Goal: Task Accomplishment & Management: Manage account settings

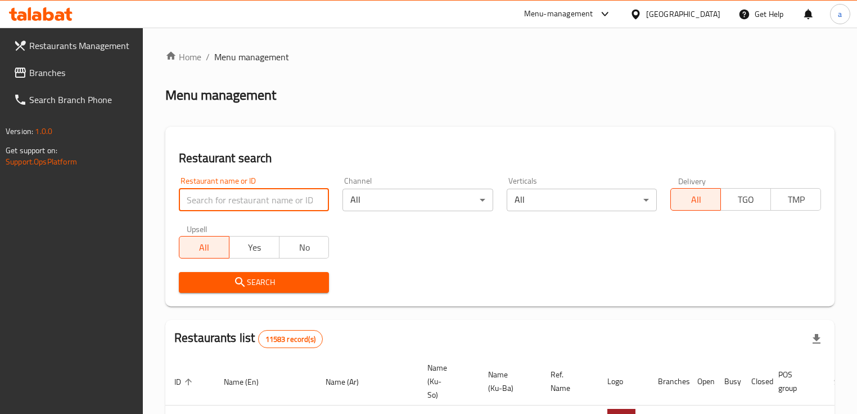
click at [227, 196] on input "search" at bounding box center [254, 199] width 150 height 23
paste input "Pepsi"
drag, startPoint x: 208, startPoint y: 194, endPoint x: 167, endPoint y: 203, distance: 42.6
click at [167, 203] on div "Restaurant search Restaurant name or ID Pepsi Restaurant name or ID Channel All…" at bounding box center [500, 216] width 670 height 179
paste input "682667"
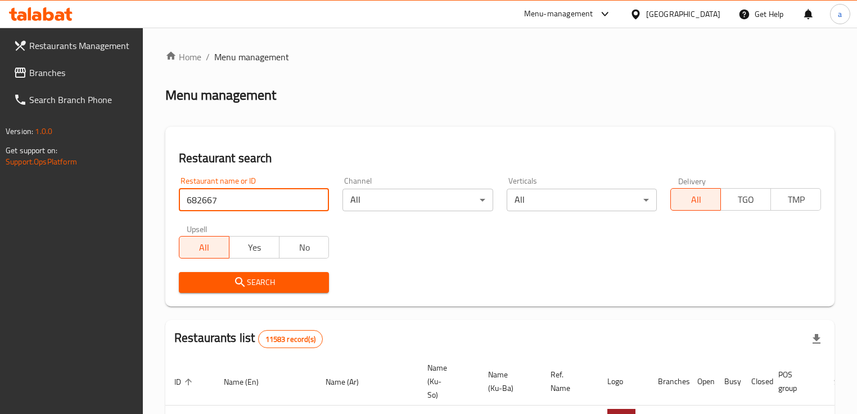
type input "682667"
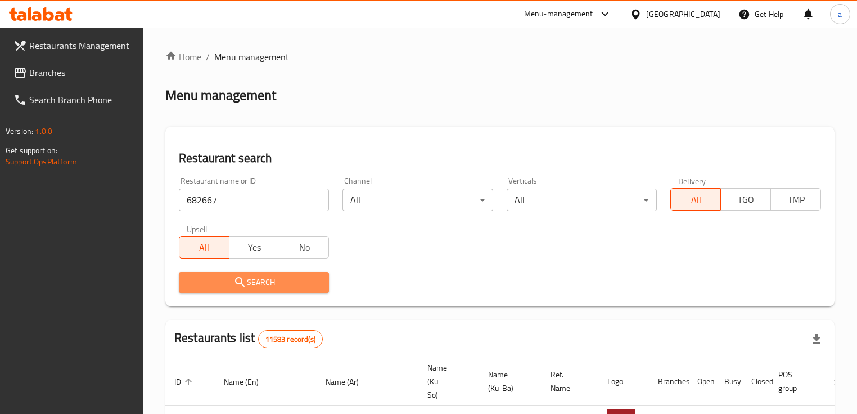
click at [270, 282] on span "Search" at bounding box center [254, 282] width 132 height 14
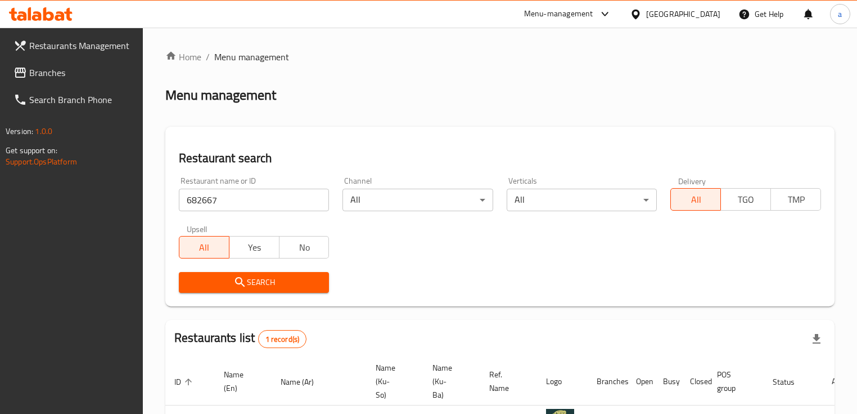
click at [243, 280] on icon "submit" at bounding box center [240, 282] width 14 height 14
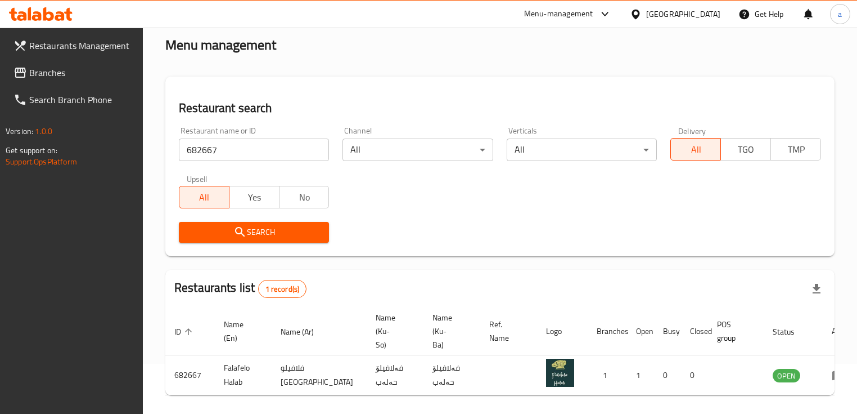
scroll to position [92, 0]
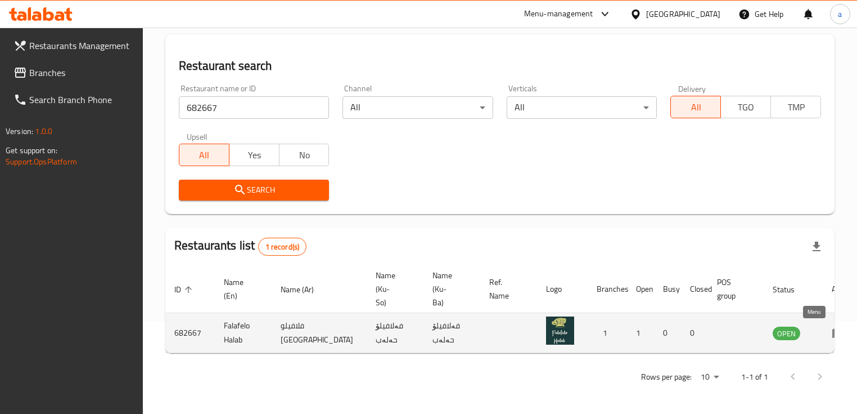
click at [832, 335] on icon "enhanced table" at bounding box center [839, 333] width 14 height 14
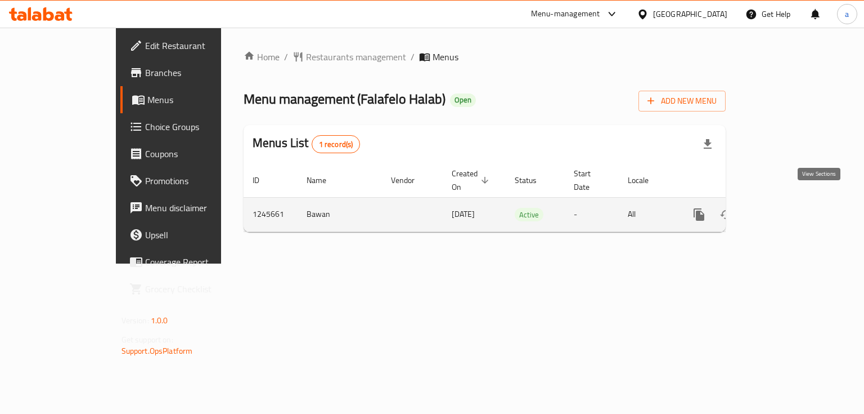
click at [785, 209] on icon "enhanced table" at bounding box center [780, 214] width 10 height 10
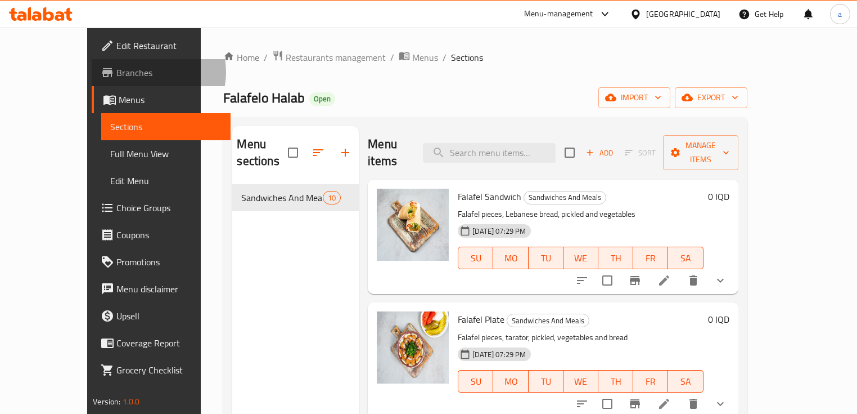
click at [116, 72] on span "Branches" at bounding box center [168, 73] width 105 height 14
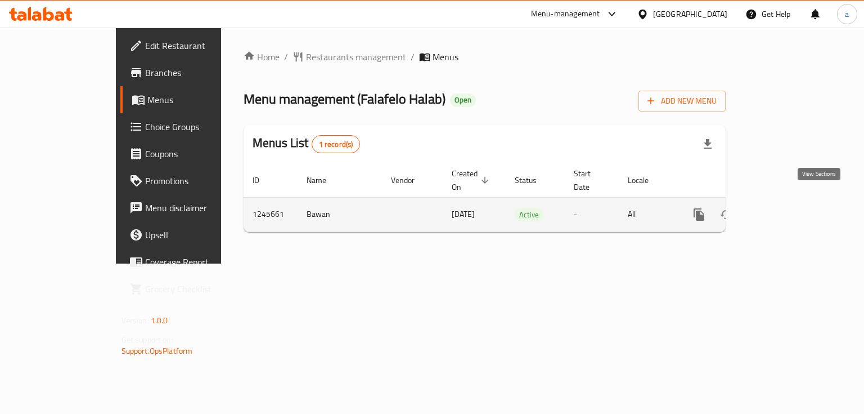
click at [785, 209] on icon "enhanced table" at bounding box center [780, 214] width 10 height 10
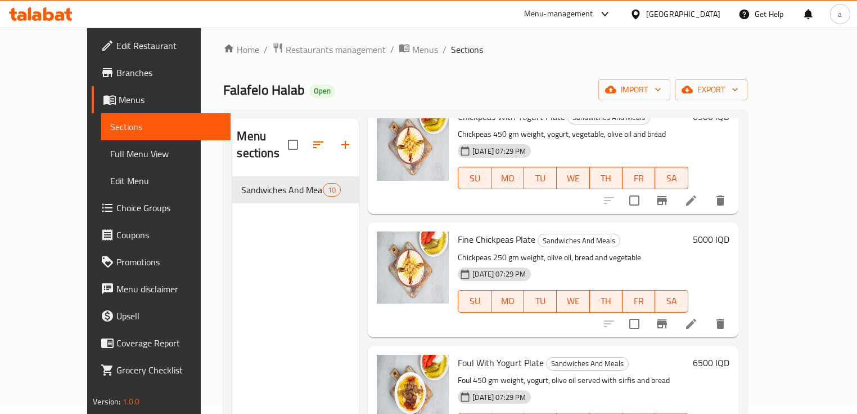
scroll to position [7, 0]
click at [339, 138] on icon "button" at bounding box center [346, 145] width 14 height 14
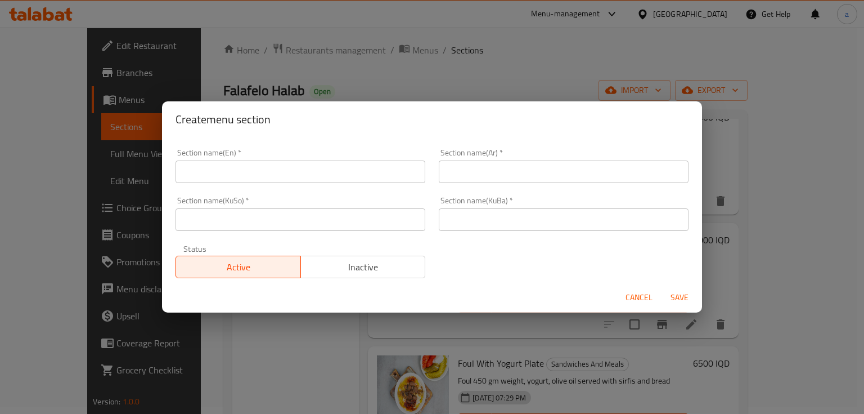
click at [330, 184] on div "Section name(En)   * Section name(En) *" at bounding box center [300, 166] width 263 height 48
click at [333, 177] on input "text" at bounding box center [301, 171] width 250 height 23
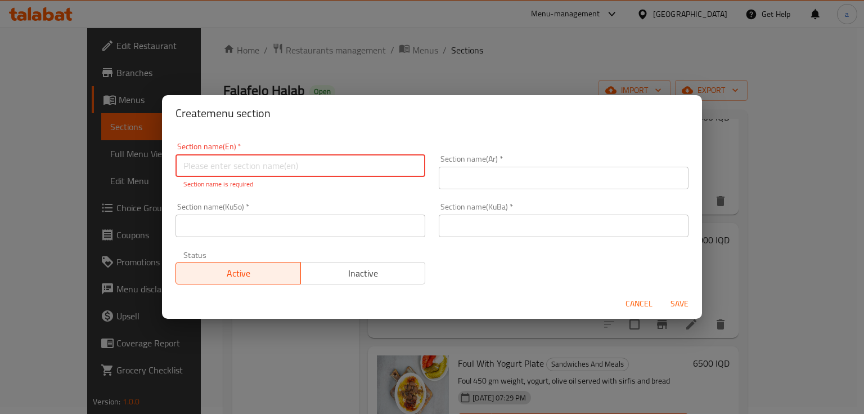
paste input "Soft Drinks"
type input "Soft Drinks"
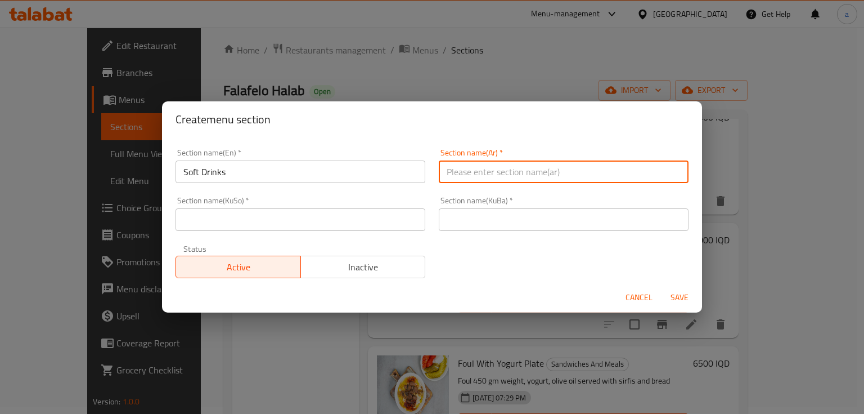
click at [466, 173] on input "text" at bounding box center [564, 171] width 250 height 23
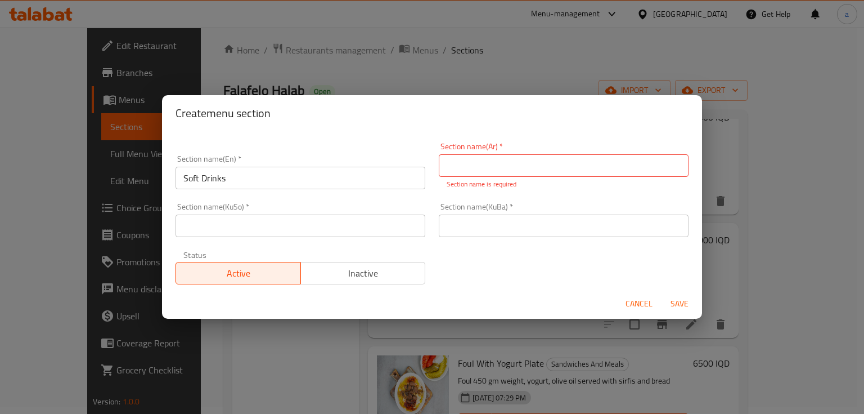
click at [497, 179] on p "Section name is required" at bounding box center [564, 184] width 234 height 10
click at [498, 168] on input "text" at bounding box center [564, 165] width 250 height 23
paste input "المشروبات الغازية"
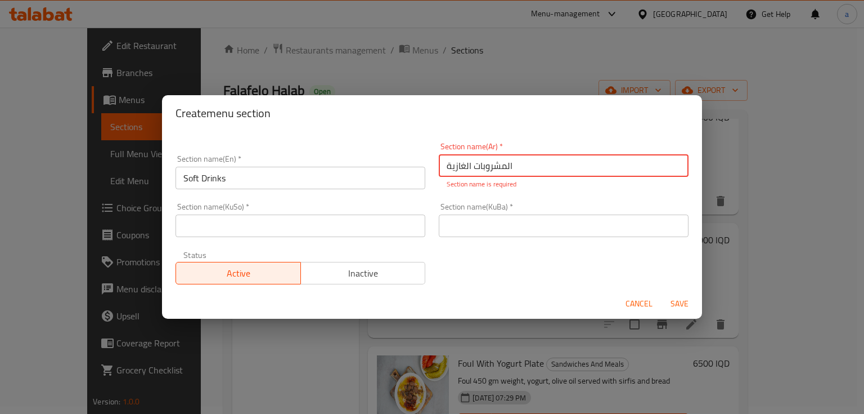
type input "المشروبات الغازية"
click at [386, 219] on input "text" at bounding box center [301, 225] width 250 height 23
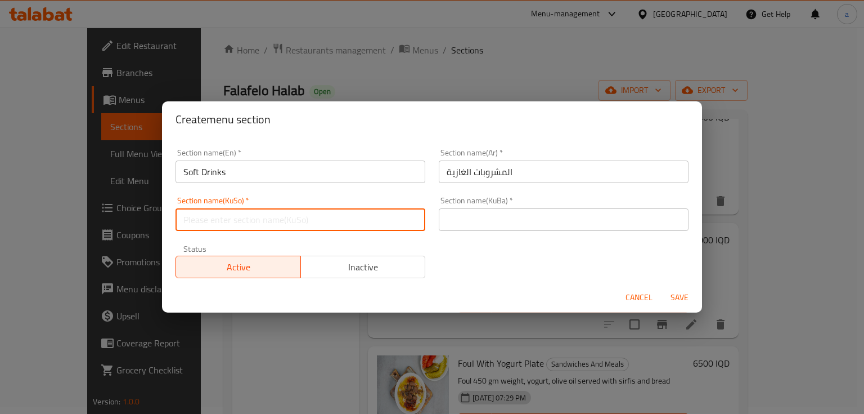
paste input "خواردنەوە گازییەکان"
type input "خواردنەوە گازییەکان"
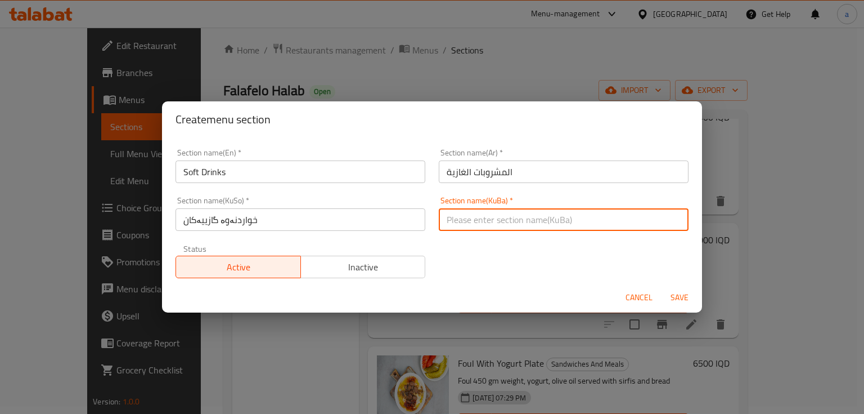
click at [472, 212] on input "text" at bounding box center [564, 219] width 250 height 23
paste input "خواردنەوە گازییەکان"
type input "خواردنەوە گازییەکان"
click at [676, 294] on span "Save" at bounding box center [679, 297] width 27 height 14
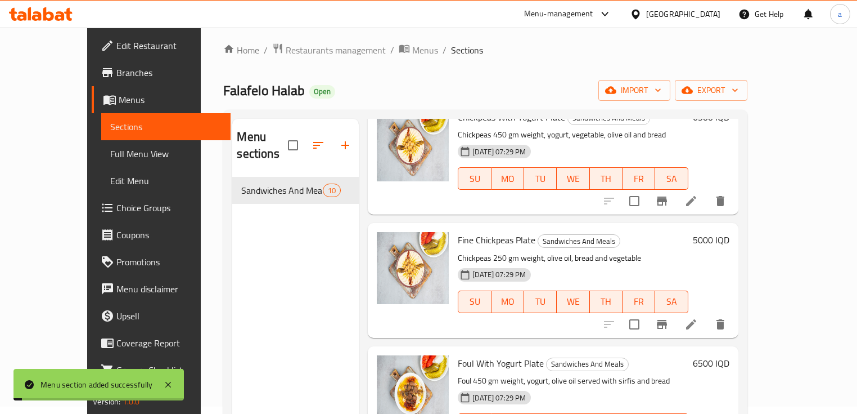
scroll to position [0, 0]
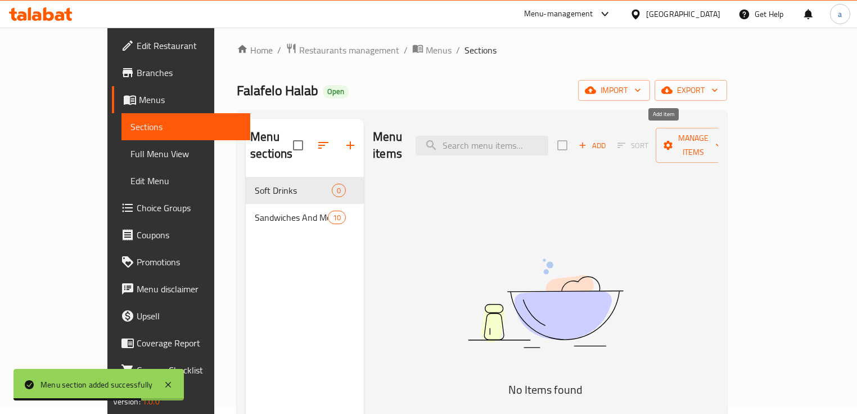
click at [608, 139] on span "Add" at bounding box center [592, 145] width 30 height 13
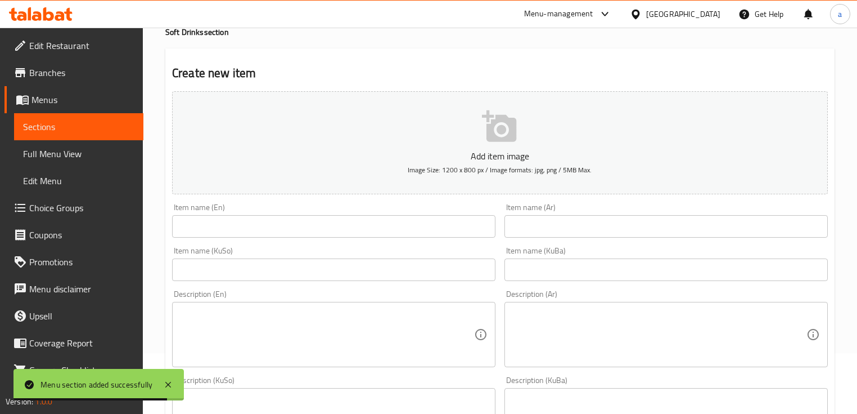
scroll to position [82, 0]
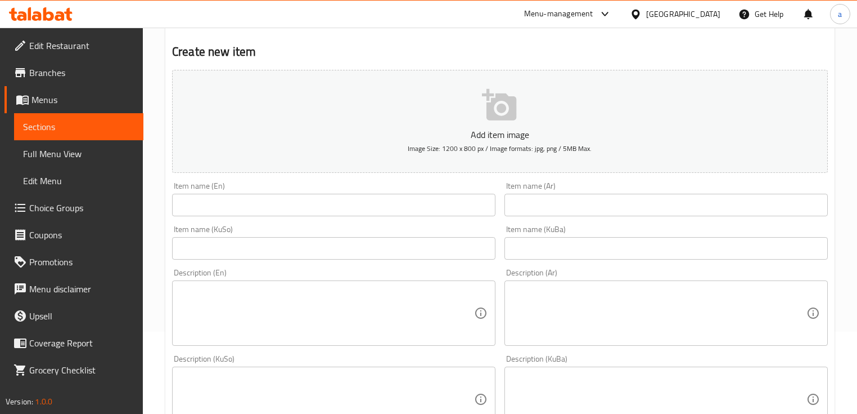
click at [342, 216] on div "Item name (En) Item name (En)" at bounding box center [334, 198] width 333 height 43
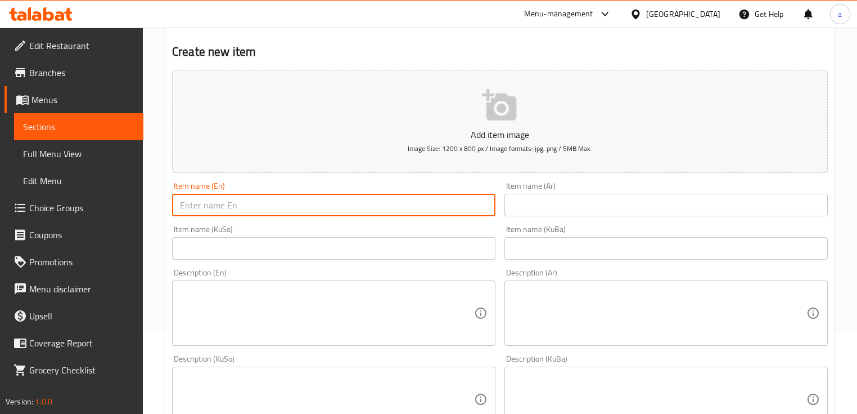
click at [344, 210] on input "text" at bounding box center [334, 205] width 324 height 23
paste input "Pepsi"
type input "Pepsi"
click at [277, 308] on textarea at bounding box center [327, 312] width 294 height 53
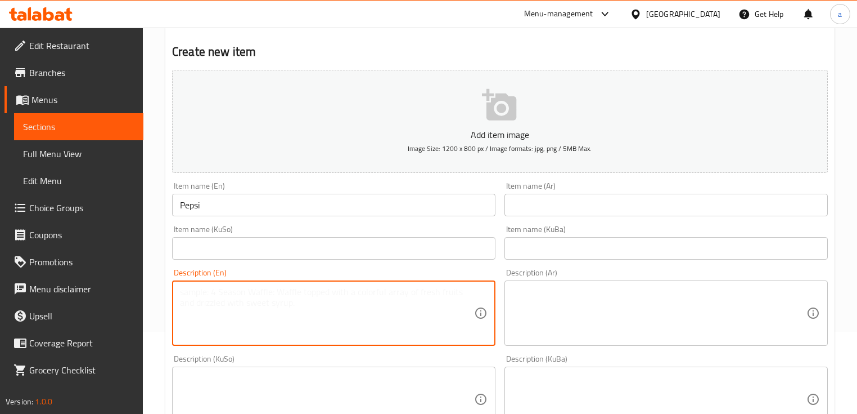
paste textarea "250 ml"
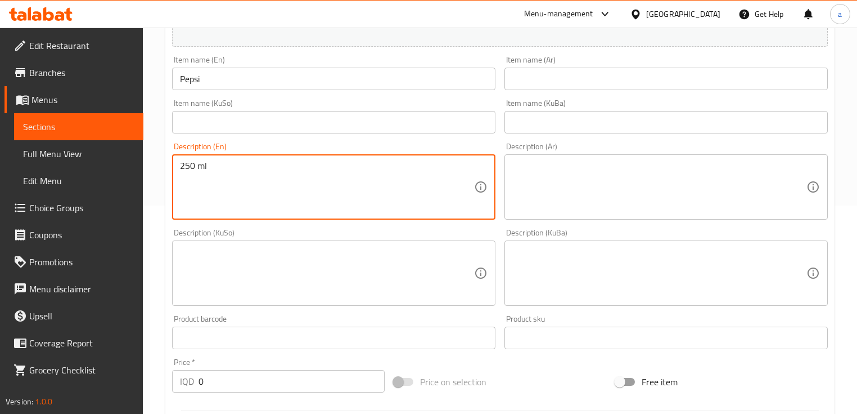
scroll to position [232, 0]
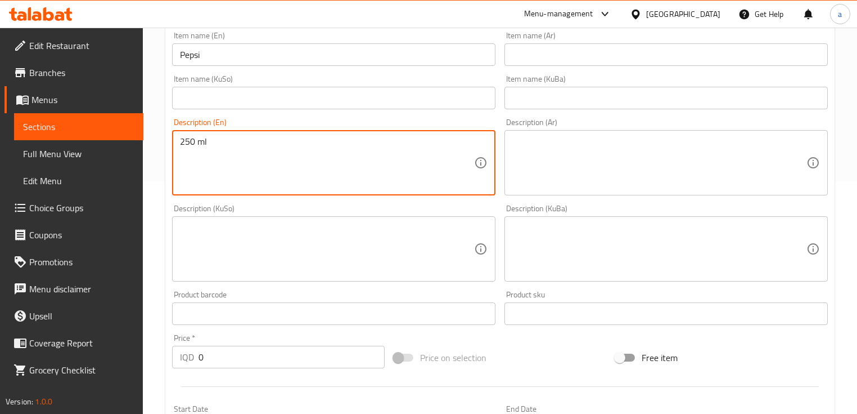
type textarea "250 ml"
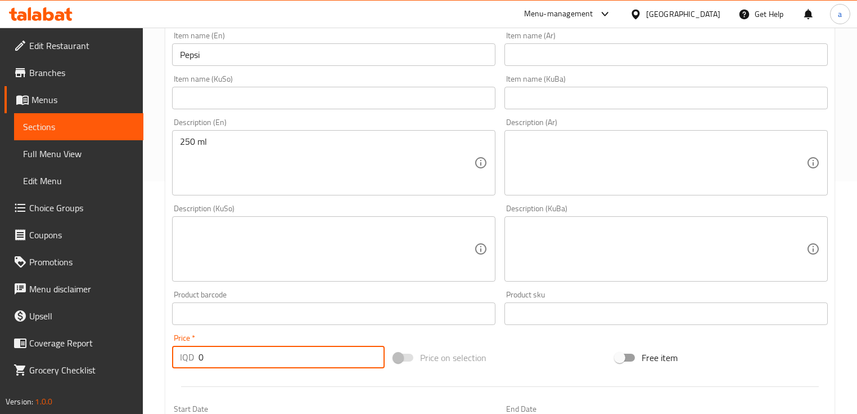
drag, startPoint x: 214, startPoint y: 357, endPoint x: 199, endPoint y: 358, distance: 14.7
click at [199, 358] on div "Price   * IQD 0 Price *" at bounding box center [278, 351] width 213 height 34
paste input "50"
type input "500"
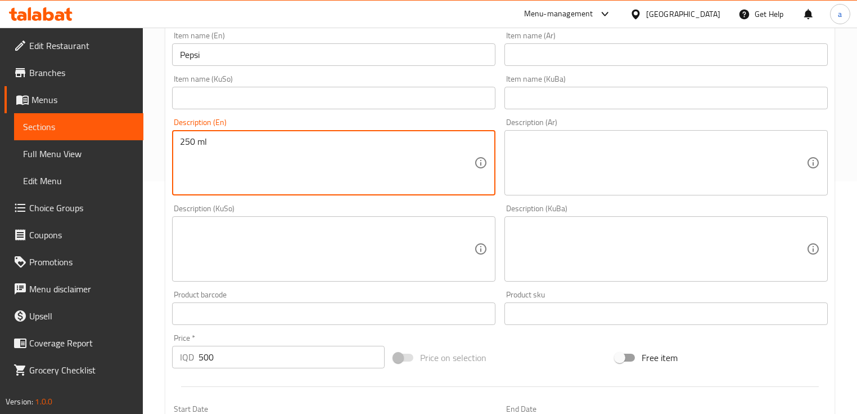
click at [522, 160] on textarea at bounding box center [660, 162] width 294 height 53
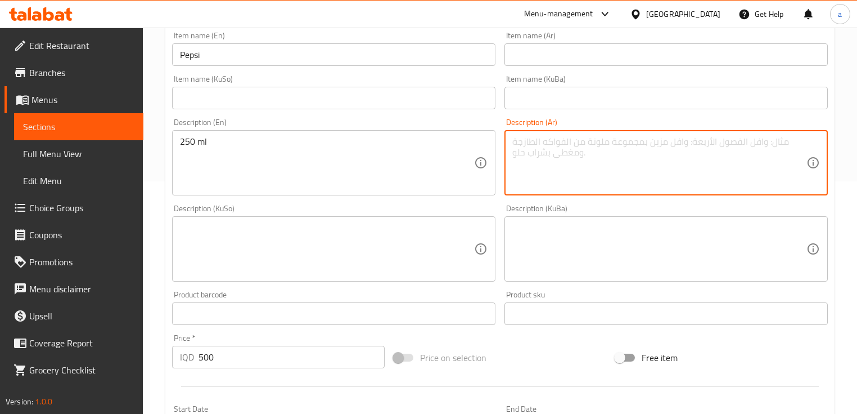
paste textarea "250 مل"
type textarea "250 مل"
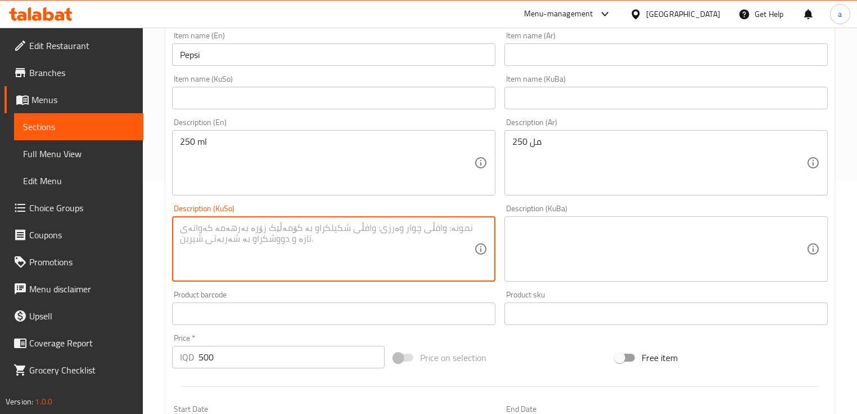
click at [418, 236] on textarea at bounding box center [327, 248] width 294 height 53
paste textarea "250 مل"
type textarea "250 مل"
click at [546, 236] on textarea at bounding box center [660, 248] width 294 height 53
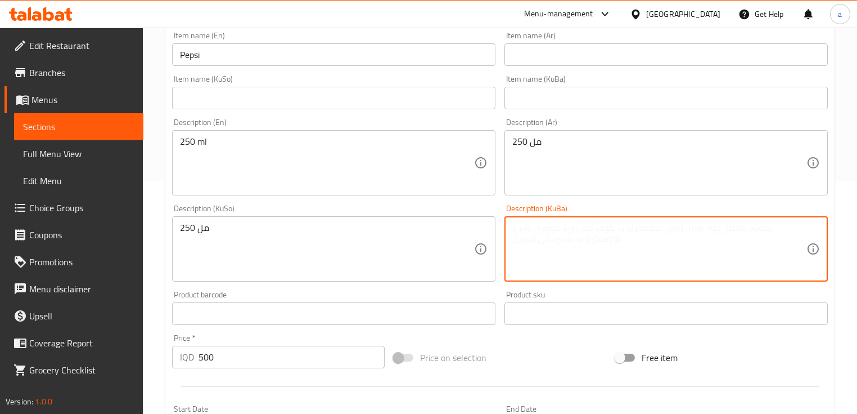
paste textarea "250 مل"
type textarea "250 مل"
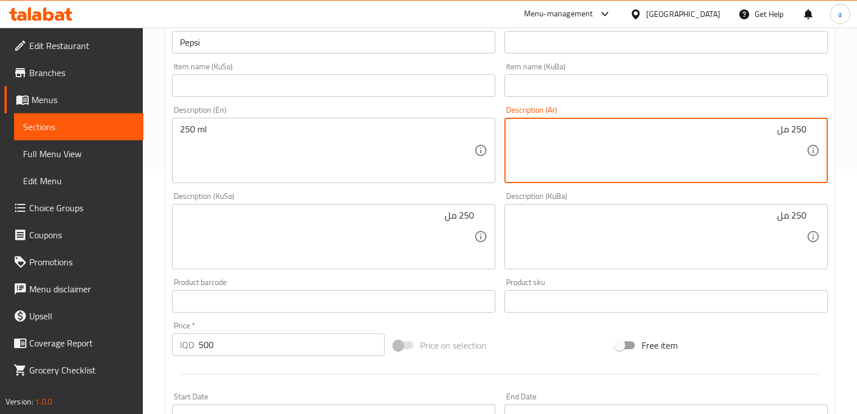
scroll to position [82, 0]
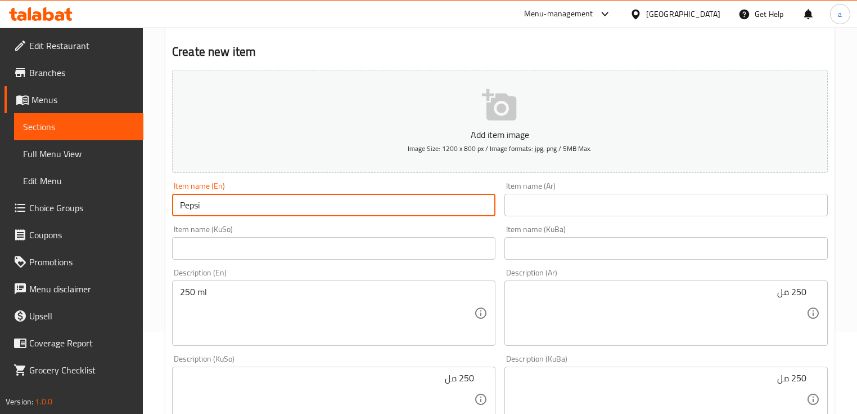
drag, startPoint x: 220, startPoint y: 209, endPoint x: 182, endPoint y: 212, distance: 38.3
click at [182, 212] on input "Pepsi" at bounding box center [334, 205] width 324 height 23
click at [531, 210] on input "text" at bounding box center [667, 205] width 324 height 23
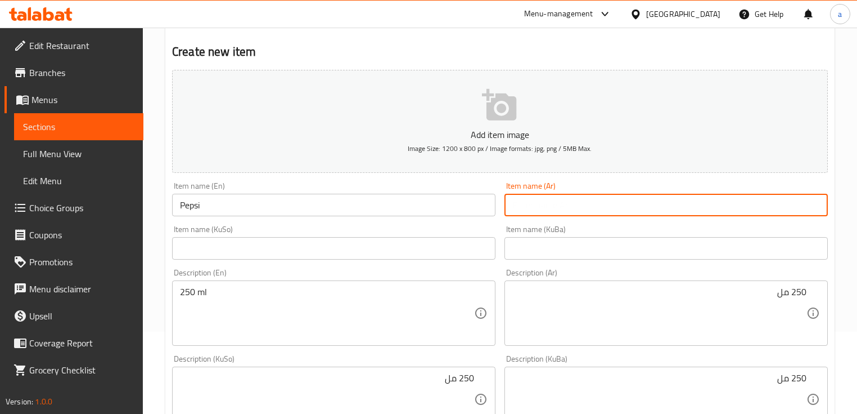
paste input "بيبسي"
type input "بيبسي"
drag, startPoint x: 415, startPoint y: 238, endPoint x: 392, endPoint y: 246, distance: 24.6
click at [415, 238] on input "text" at bounding box center [334, 248] width 324 height 23
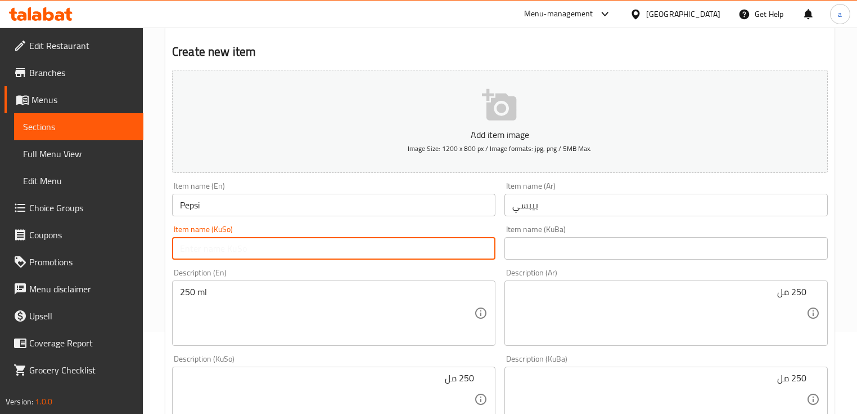
paste input "بیپسی"
type input "بیپسی"
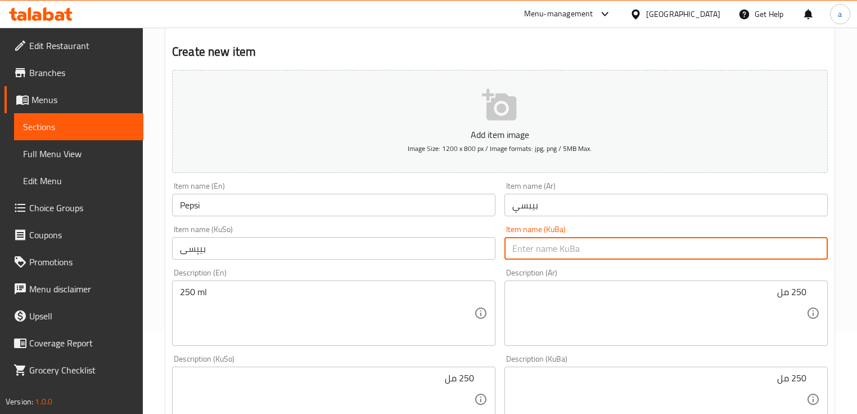
click at [610, 258] on input "text" at bounding box center [667, 248] width 324 height 23
paste input "بیپسی"
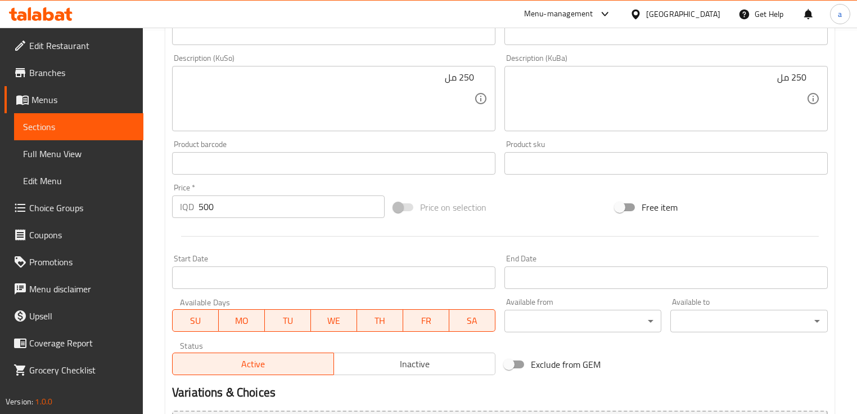
scroll to position [510, 0]
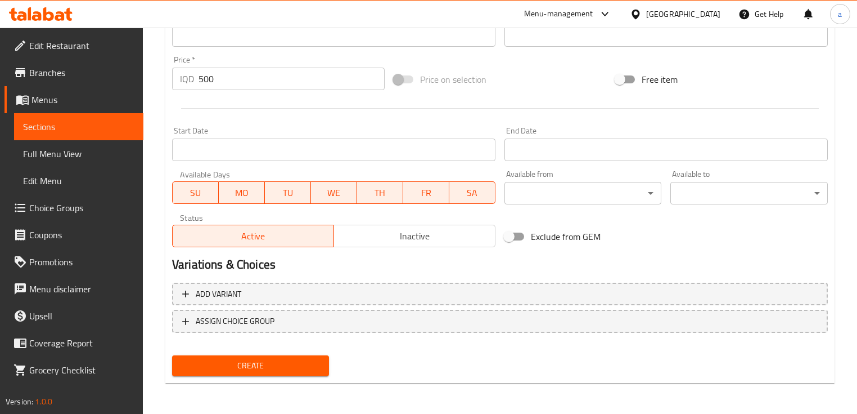
type input "بیپسی"
click at [276, 366] on span "Create" at bounding box center [250, 365] width 139 height 14
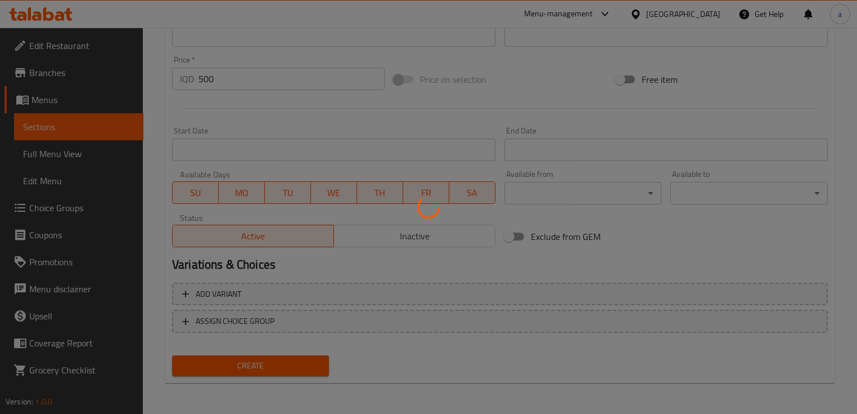
type input "0"
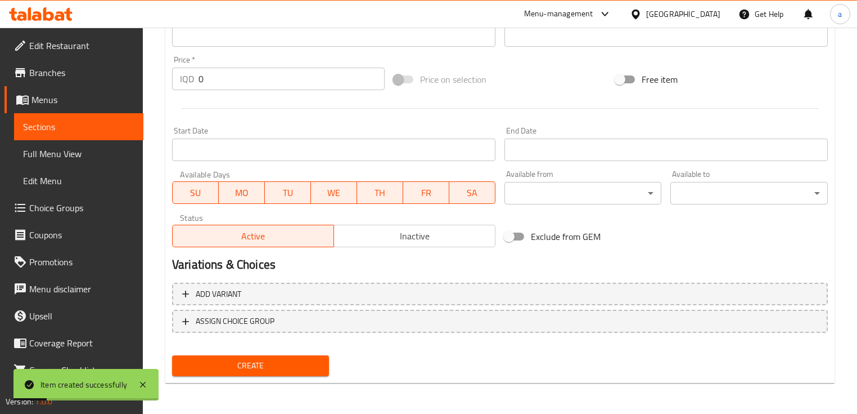
click at [83, 124] on span "Sections" at bounding box center [78, 127] width 111 height 14
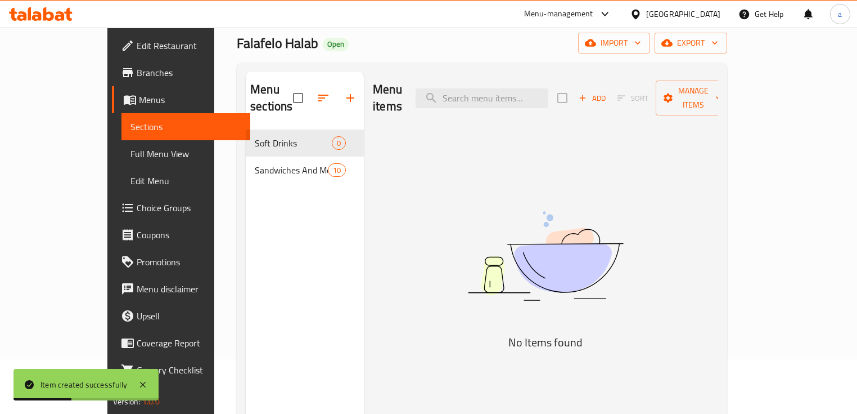
scroll to position [7, 0]
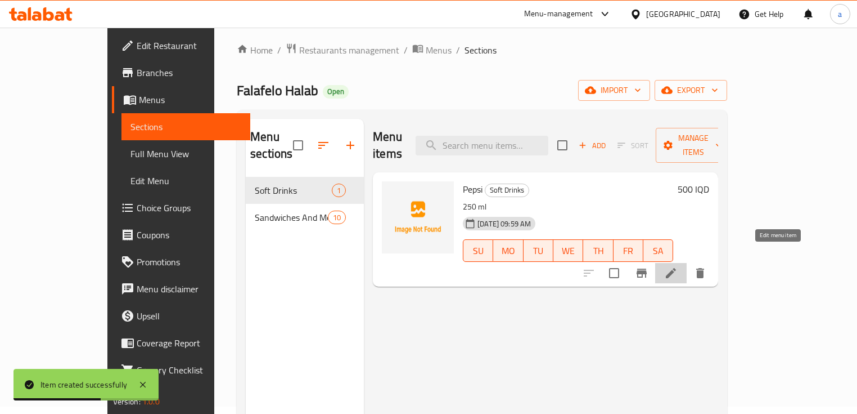
click at [678, 266] on icon at bounding box center [671, 273] width 14 height 14
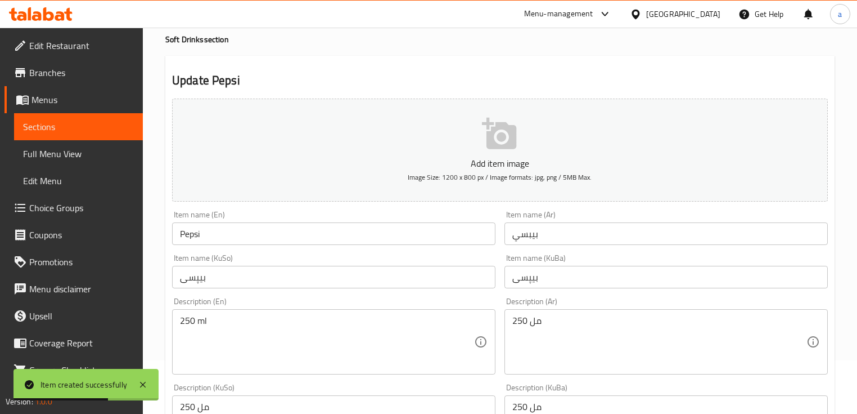
scroll to position [75, 0]
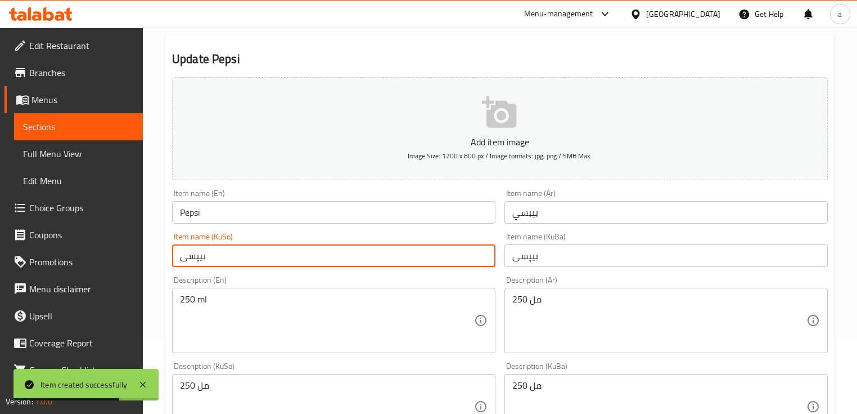
click at [225, 258] on input "بیپسی" at bounding box center [334, 255] width 324 height 23
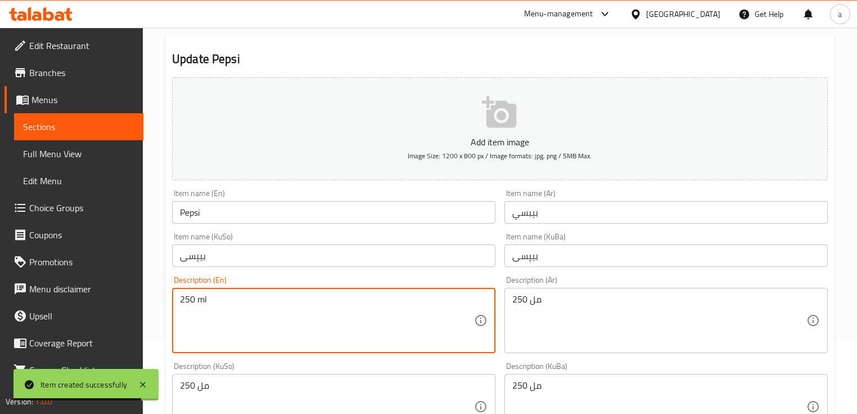
drag, startPoint x: 211, startPoint y: 297, endPoint x: 149, endPoint y: 304, distance: 62.8
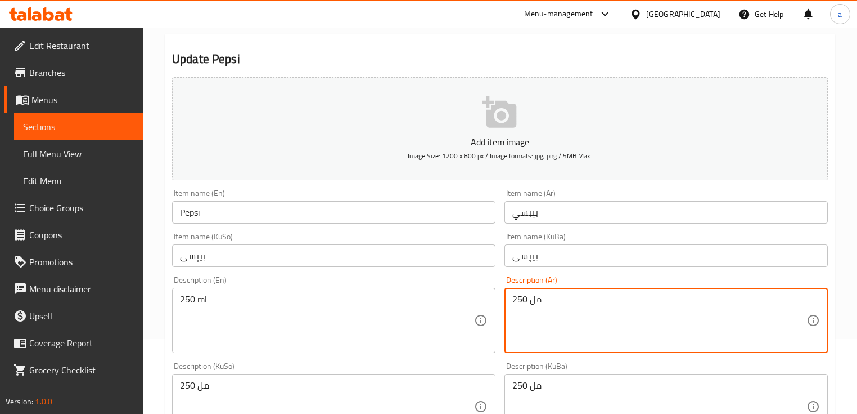
drag, startPoint x: 561, startPoint y: 302, endPoint x: 504, endPoint y: 303, distance: 56.9
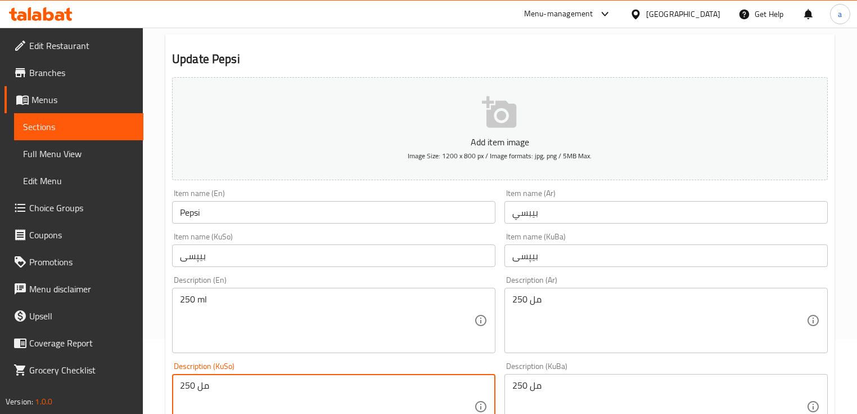
drag, startPoint x: 239, startPoint y: 389, endPoint x: 155, endPoint y: 390, distance: 83.8
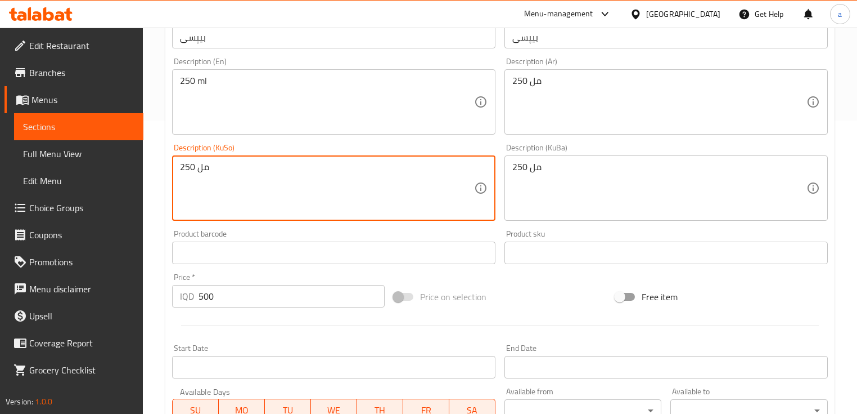
scroll to position [300, 0]
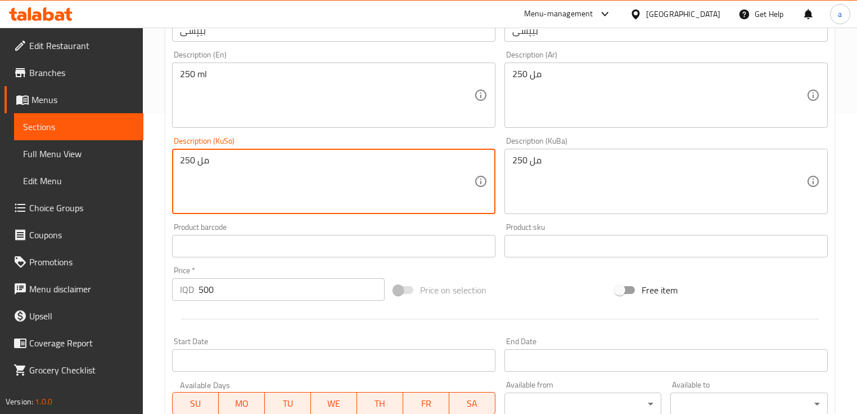
click at [60, 130] on span "Sections" at bounding box center [78, 127] width 111 height 14
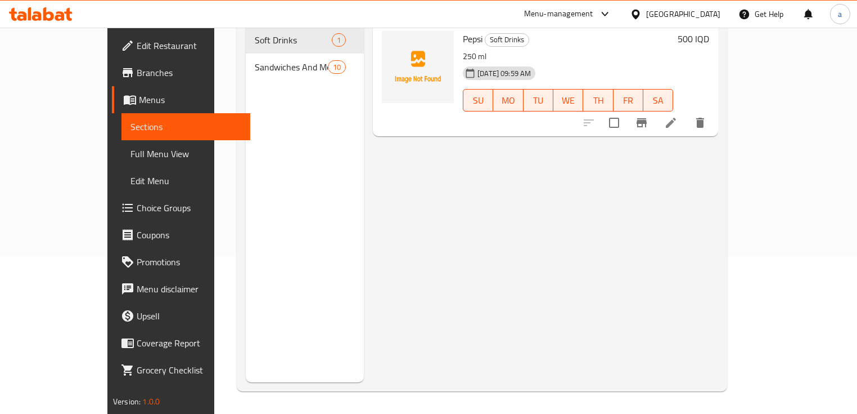
scroll to position [7, 0]
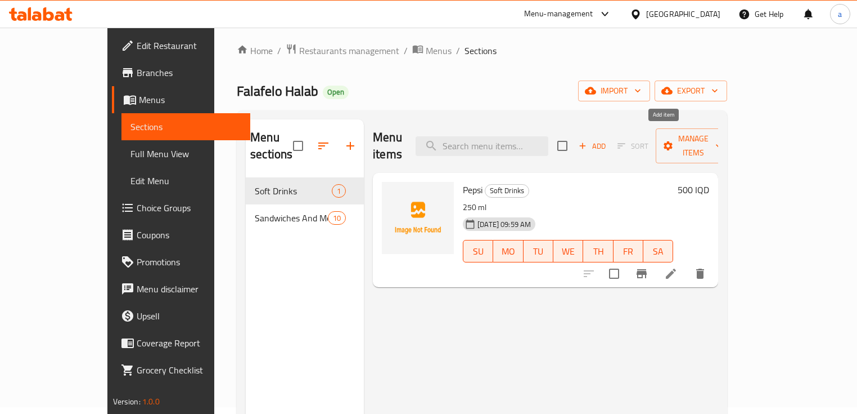
click at [588, 141] on icon "button" at bounding box center [583, 146] width 10 height 10
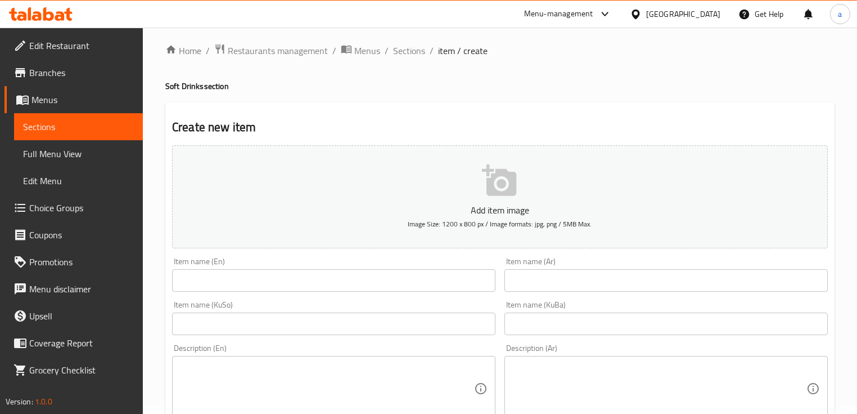
click at [425, 272] on input "text" at bounding box center [334, 280] width 324 height 23
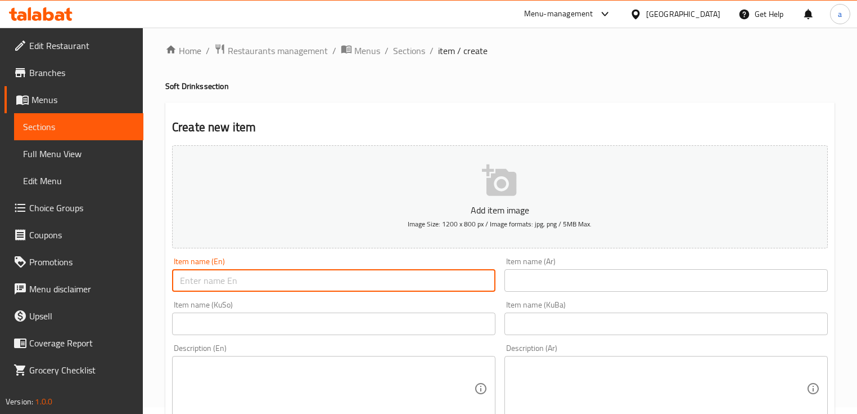
paste input "Miranda Orange"
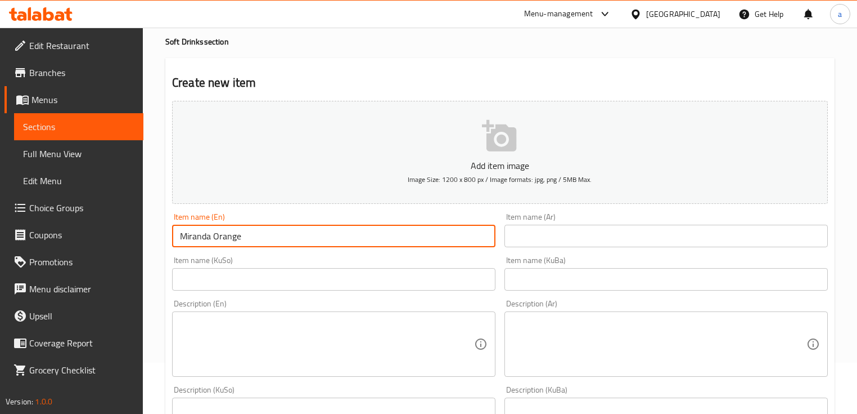
scroll to position [82, 0]
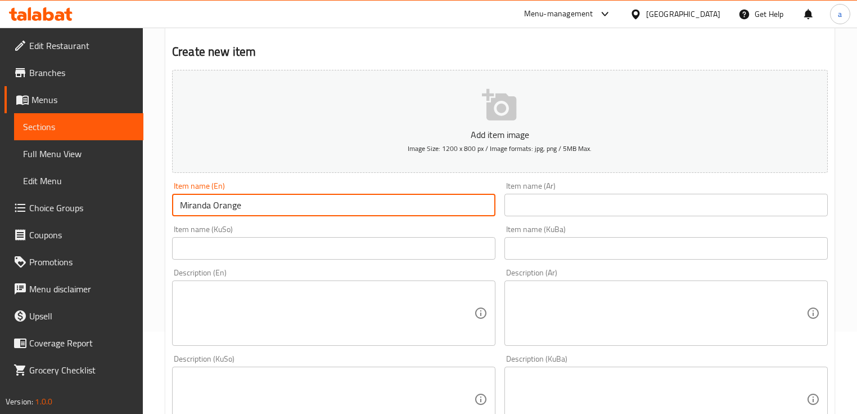
type input "Miranda Orange"
click at [286, 286] on textarea at bounding box center [327, 312] width 294 height 53
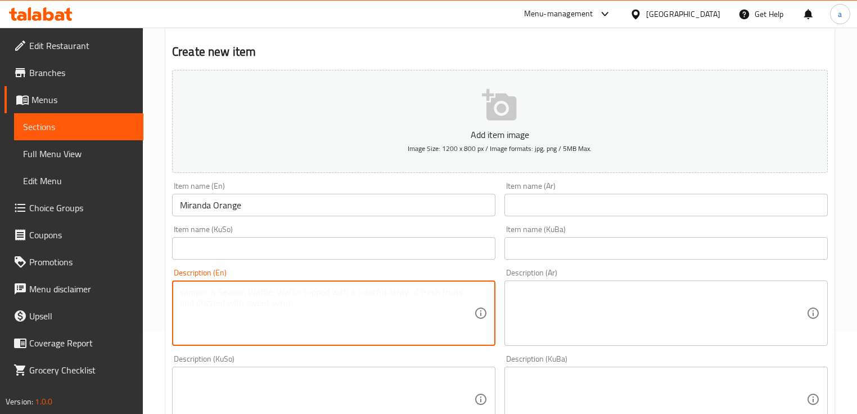
paste textarea "250 ml"
type textarea "250 ml"
click at [520, 320] on textarea at bounding box center [660, 312] width 294 height 53
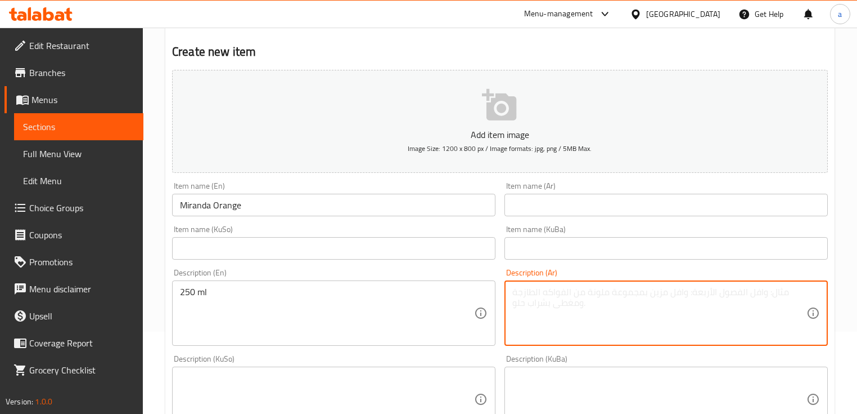
paste textarea "250 مل"
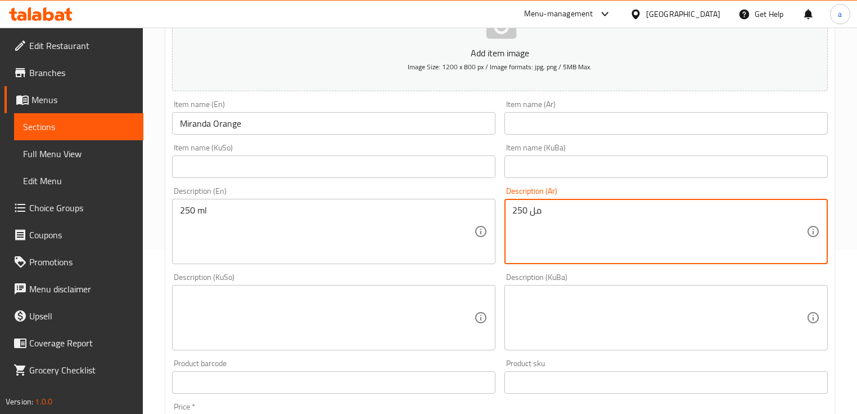
scroll to position [232, 0]
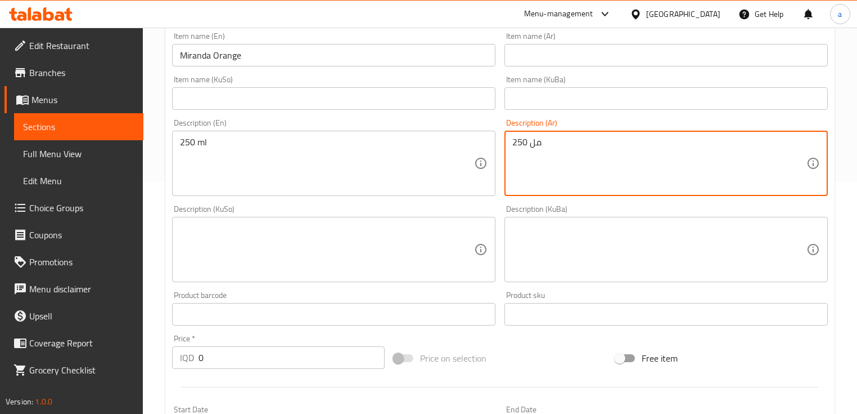
type textarea "250 مل"
click at [385, 244] on textarea at bounding box center [327, 249] width 294 height 53
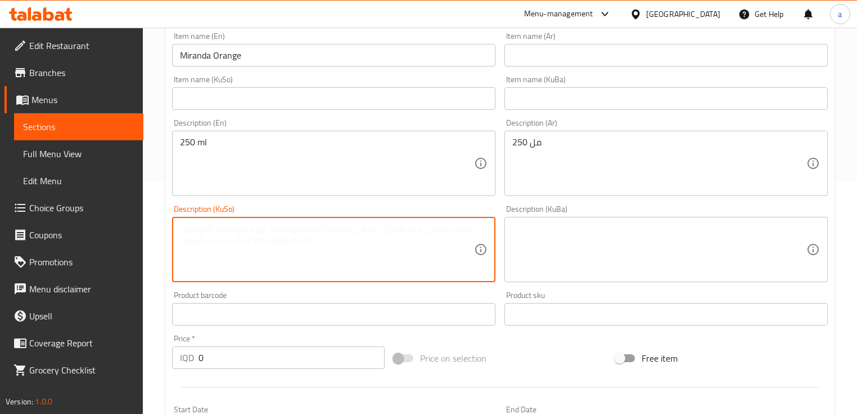
paste textarea "250 مل"
type textarea "250 مل"
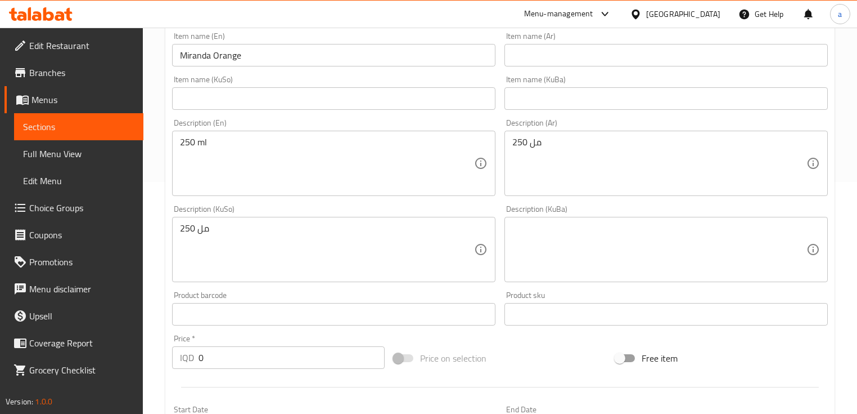
click at [500, 234] on div "Description (KuBa) Description (KuBa)" at bounding box center [666, 243] width 333 height 86
click at [527, 228] on textarea at bounding box center [660, 249] width 294 height 53
click at [523, 231] on textarea at bounding box center [660, 249] width 294 height 53
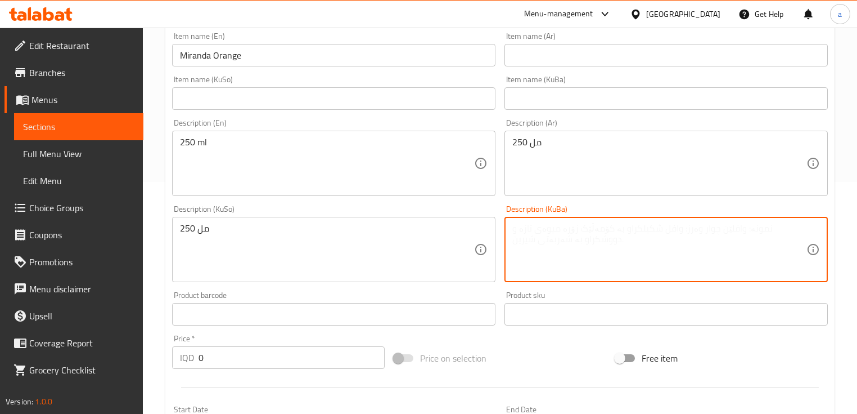
paste textarea "250 مل"
type textarea "250 مل"
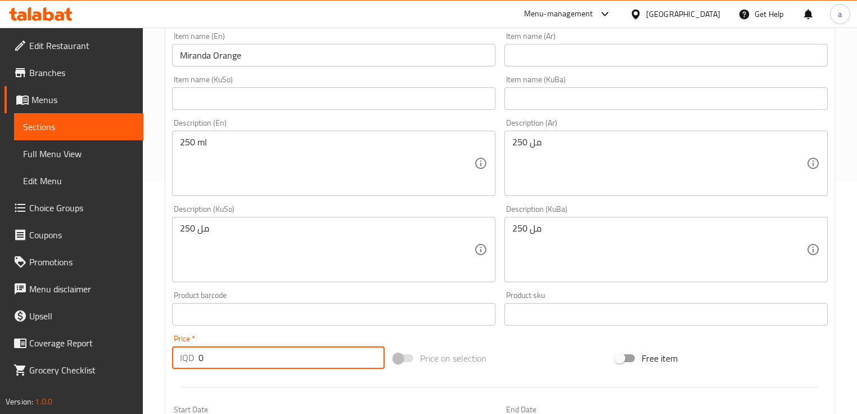
drag, startPoint x: 268, startPoint y: 363, endPoint x: 181, endPoint y: 370, distance: 87.5
click at [181, 370] on div "Price   * IQD 0 Price *" at bounding box center [279, 351] width 222 height 43
paste input "50"
type input "500"
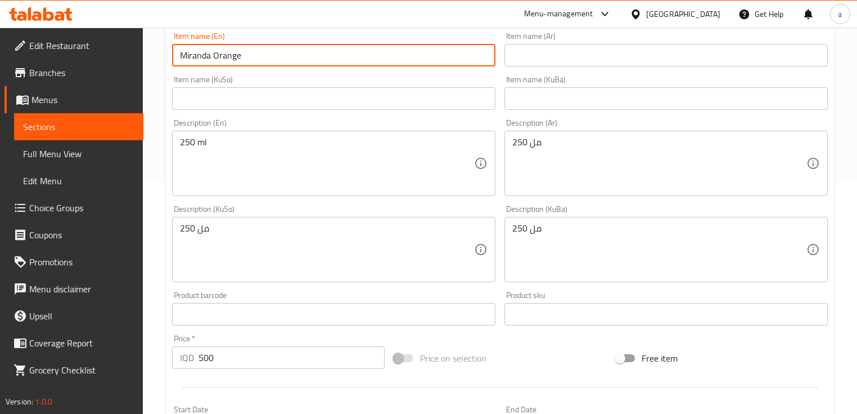
drag, startPoint x: 198, startPoint y: 56, endPoint x: 164, endPoint y: 59, distance: 33.8
click at [164, 59] on div "Home / Restaurants management / Menus / Sections / item / create Soft Drinks se…" at bounding box center [500, 244] width 715 height 897
paste input "i"
type input "[PERSON_NAME]"
click at [543, 61] on input "text" at bounding box center [667, 55] width 324 height 23
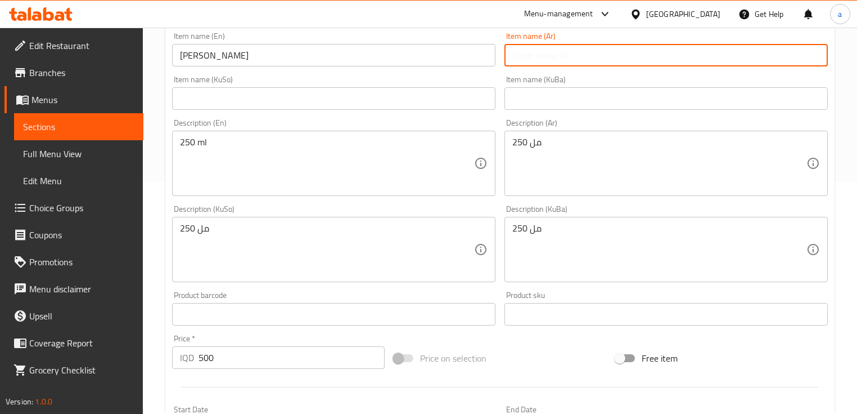
paste input "ميرندا برتقال"
type input "ميرندا برتقال"
click at [458, 89] on input "text" at bounding box center [334, 98] width 324 height 23
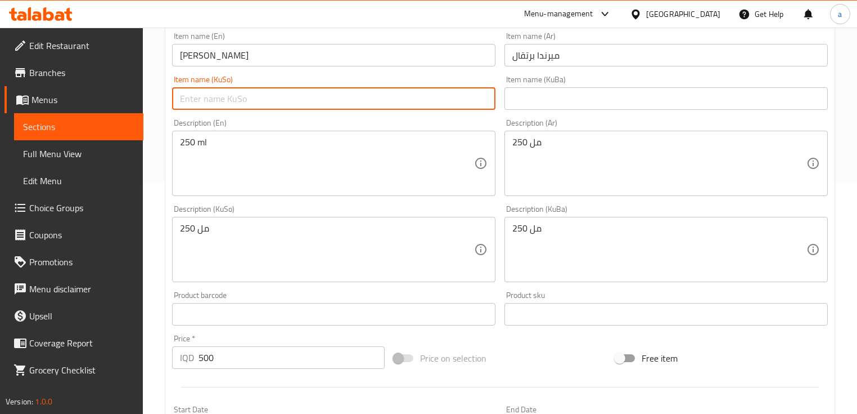
paste input "میرندا پرتەقاڵ"
type input "میرندا پرتەقاڵ"
click at [618, 107] on input "text" at bounding box center [667, 98] width 324 height 23
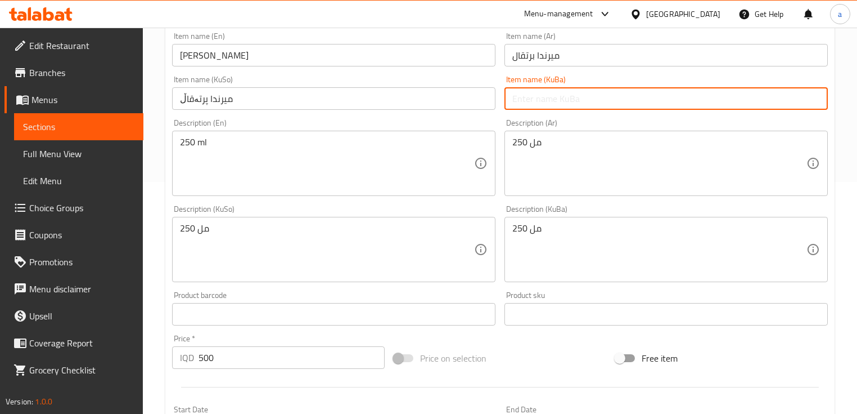
paste input "میرندا پرتەقاڵ"
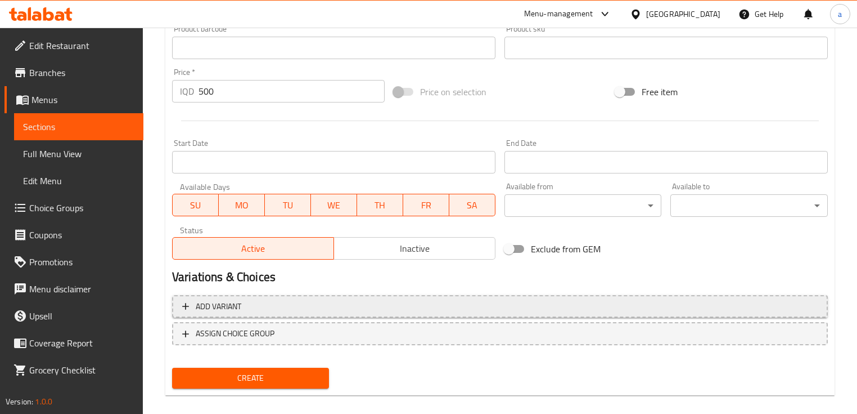
scroll to position [510, 0]
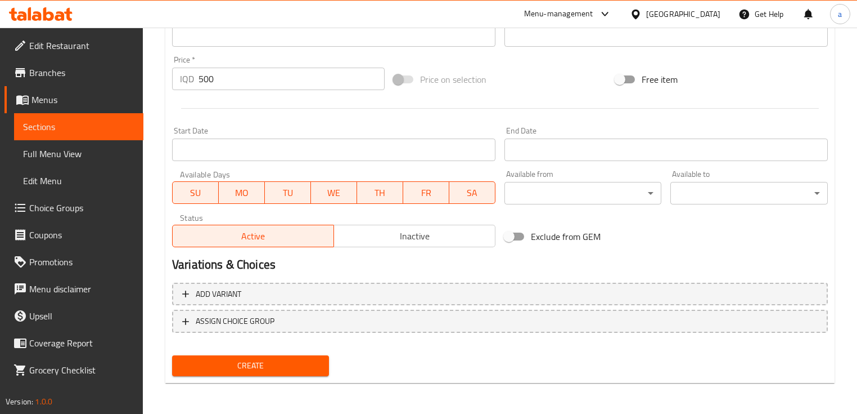
type input "میرندا پرتەقاڵ"
click at [255, 358] on span "Create" at bounding box center [250, 365] width 139 height 14
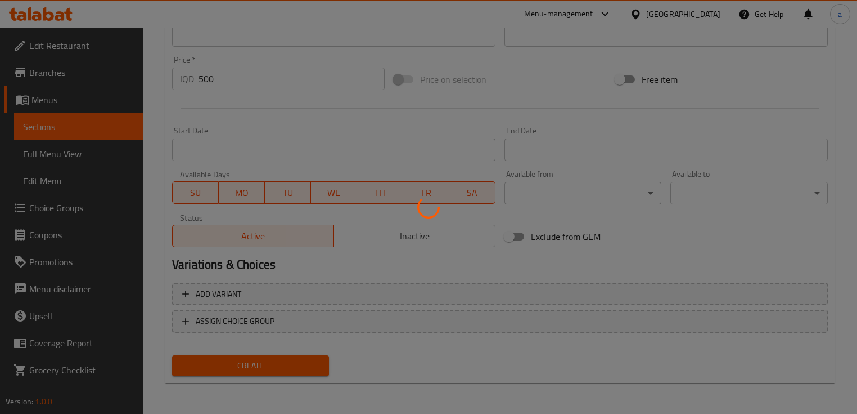
type input "0"
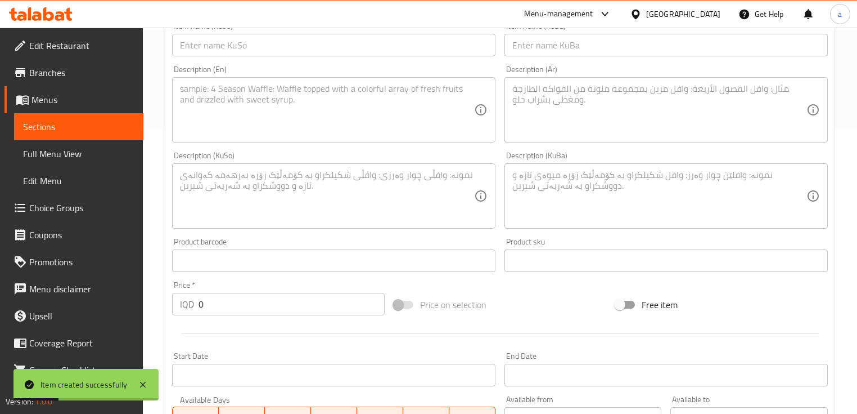
scroll to position [135, 0]
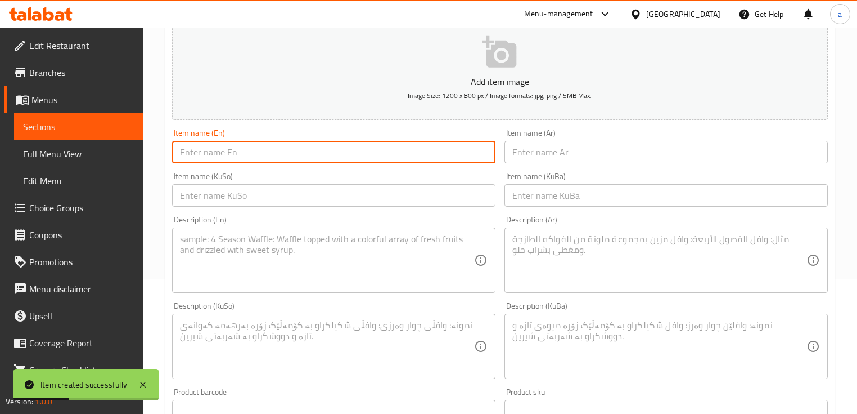
click at [244, 162] on input "text" at bounding box center [334, 152] width 324 height 23
paste input "7 Up"
type input "7 Up"
click at [551, 153] on input "text" at bounding box center [667, 152] width 324 height 23
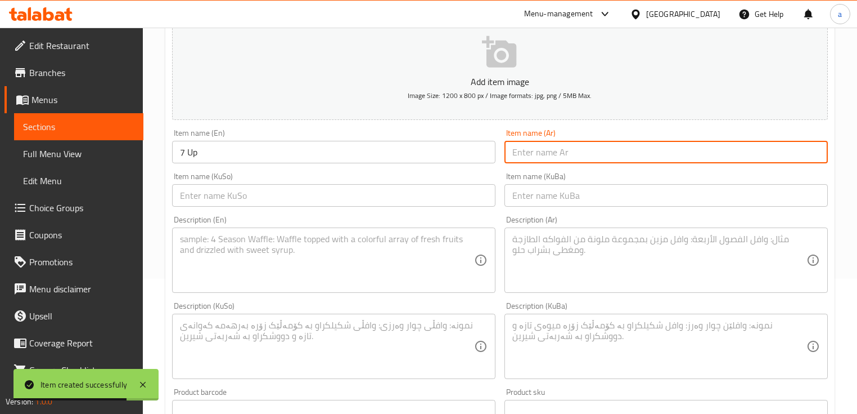
paste input "سفن أب"
type input "سفن أب"
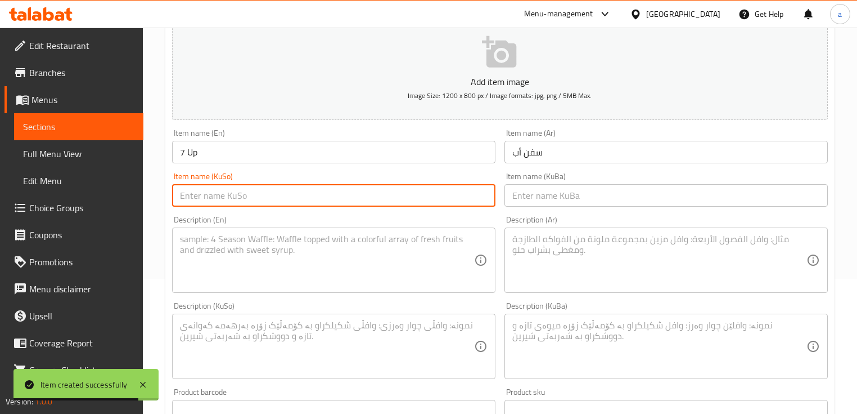
click at [428, 200] on input "text" at bounding box center [334, 195] width 324 height 23
paste input "سێڤن ئاپ"
type input "سێڤن ئاپ"
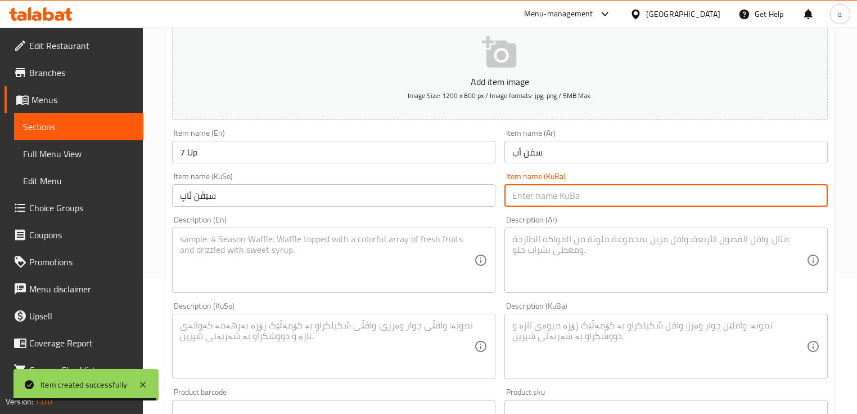
click at [536, 203] on input "text" at bounding box center [667, 195] width 324 height 23
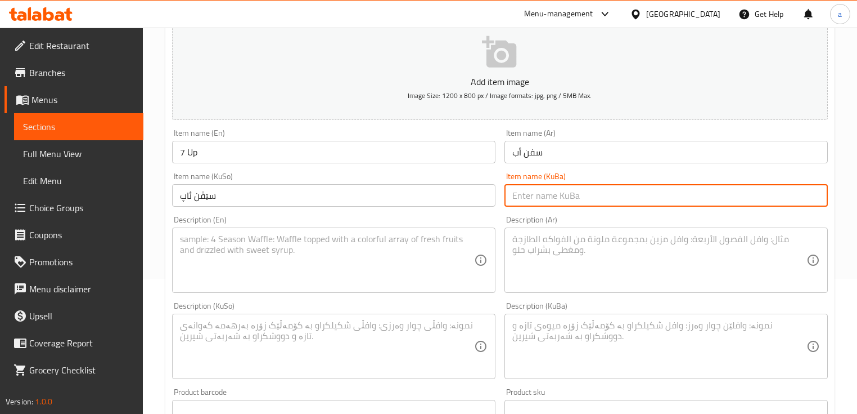
paste input "سێڤن ئاپ"
type input "سێڤن ئاپ"
click at [384, 254] on textarea at bounding box center [327, 259] width 294 height 53
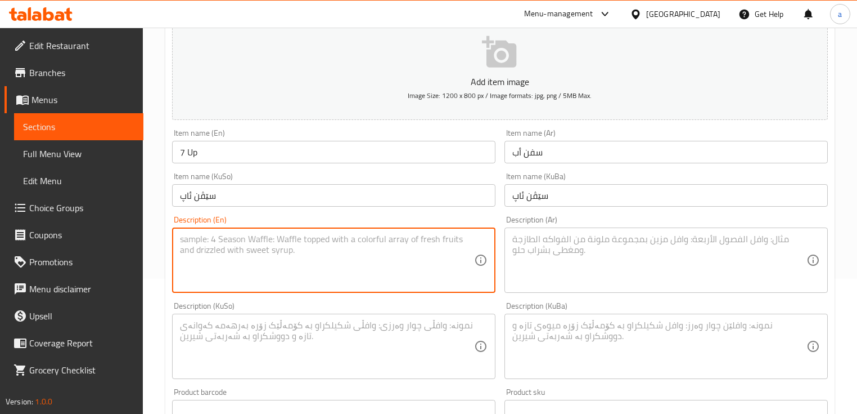
paste textarea "250 ml"
type textarea "250 ml"
click at [540, 254] on textarea at bounding box center [660, 259] width 294 height 53
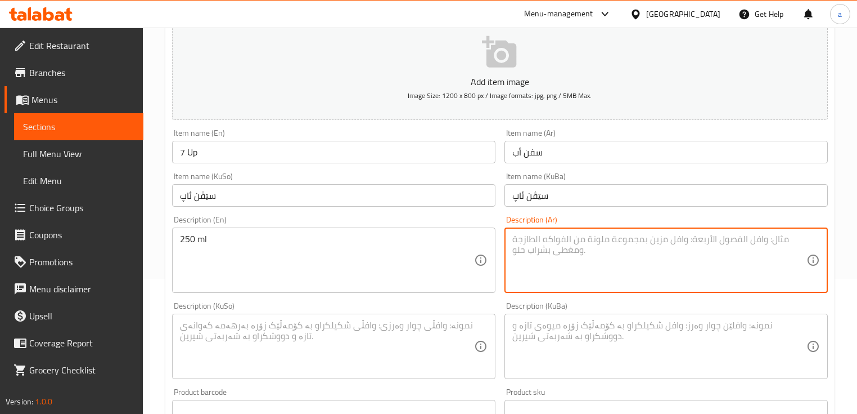
paste textarea "250 مل"
type textarea "250 مل"
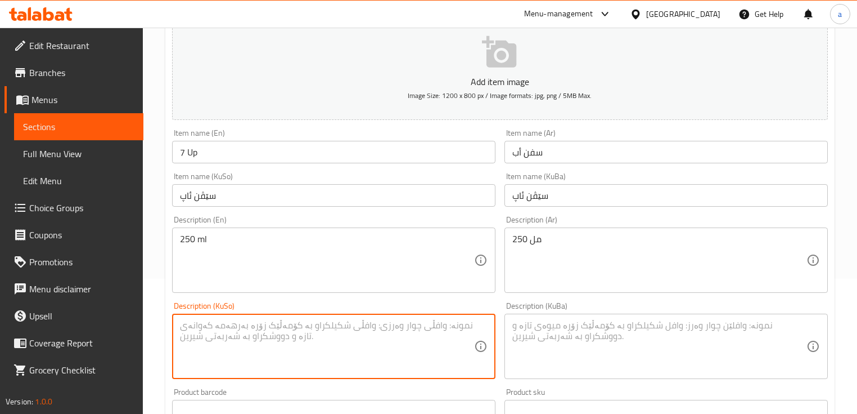
click at [439, 323] on textarea at bounding box center [327, 346] width 294 height 53
paste textarea "250 مل"
type textarea "250 مل"
click at [622, 343] on textarea at bounding box center [660, 346] width 294 height 53
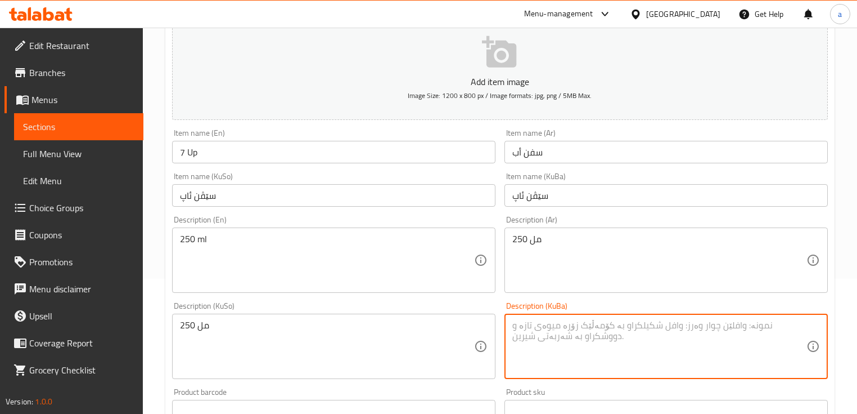
paste textarea "250 مل"
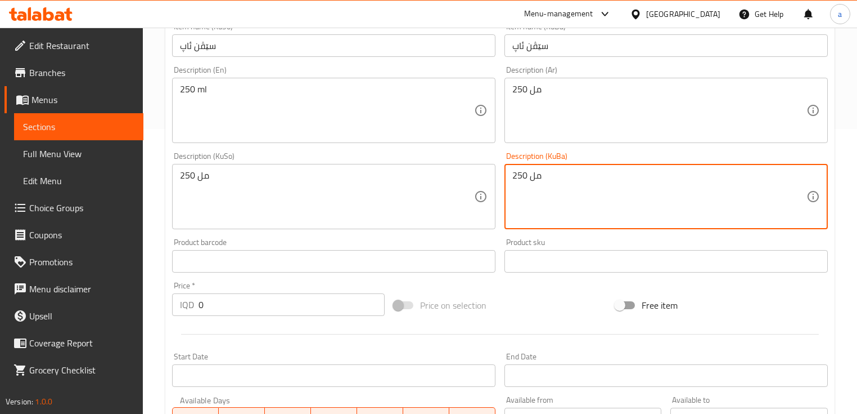
scroll to position [285, 0]
type textarea "250 مل"
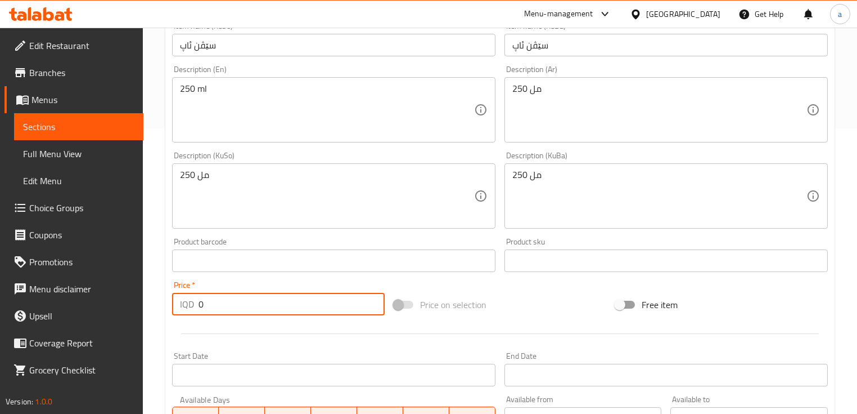
drag, startPoint x: 252, startPoint y: 308, endPoint x: 180, endPoint y: 304, distance: 72.1
click at [180, 304] on div "IQD 0 Price *" at bounding box center [278, 304] width 213 height 23
paste input "50"
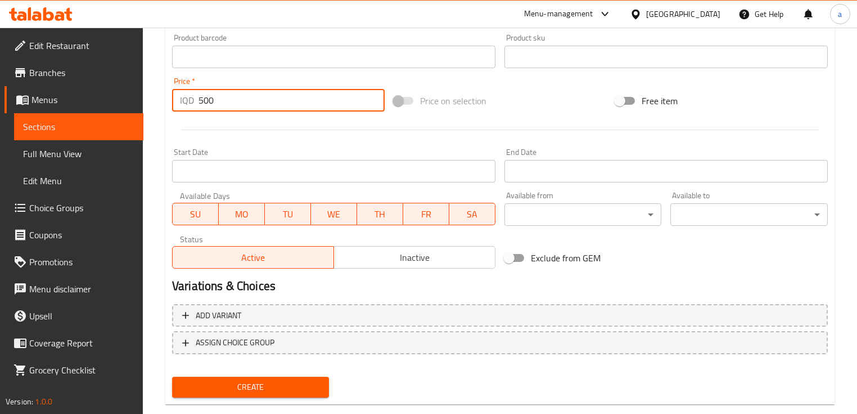
scroll to position [510, 0]
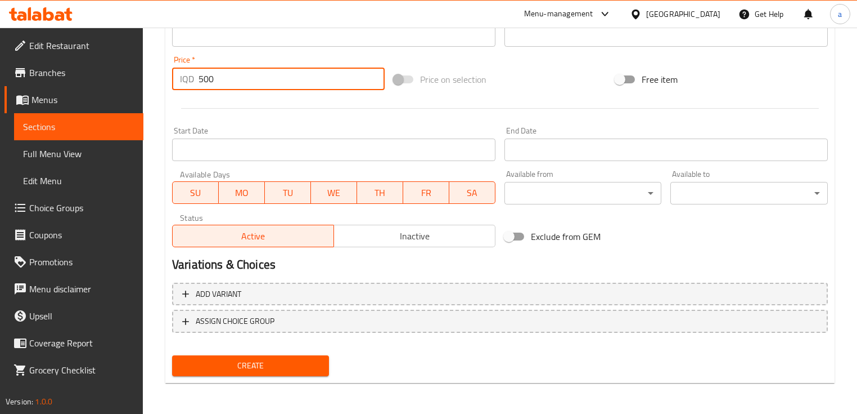
type input "500"
click at [241, 357] on button "Create" at bounding box center [250, 365] width 157 height 21
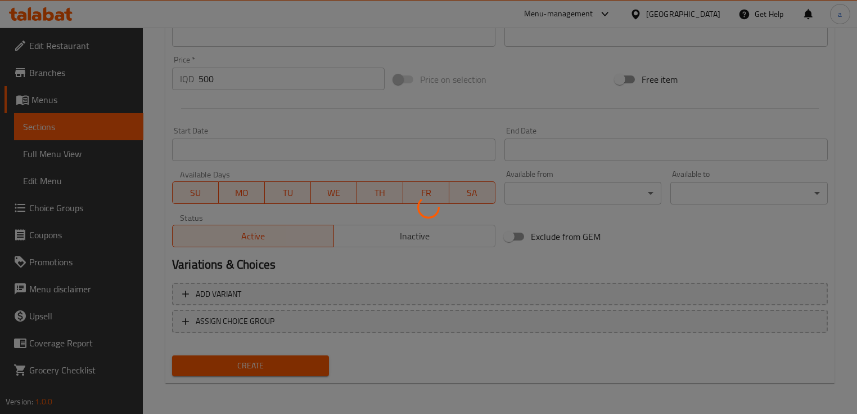
type input "0"
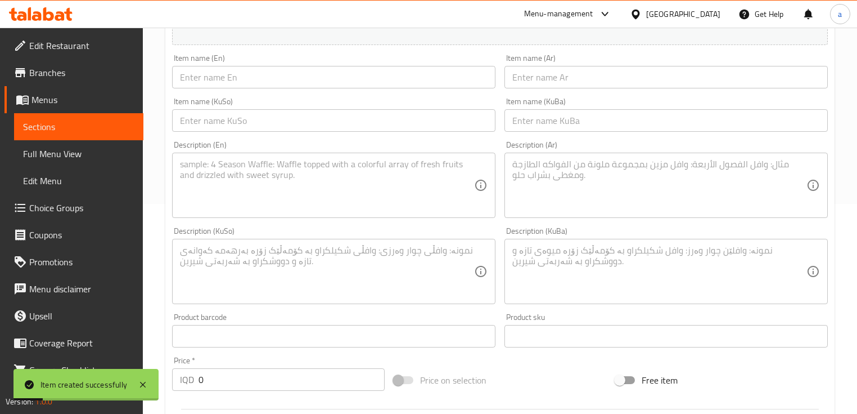
click at [83, 129] on span "Sections" at bounding box center [78, 127] width 111 height 14
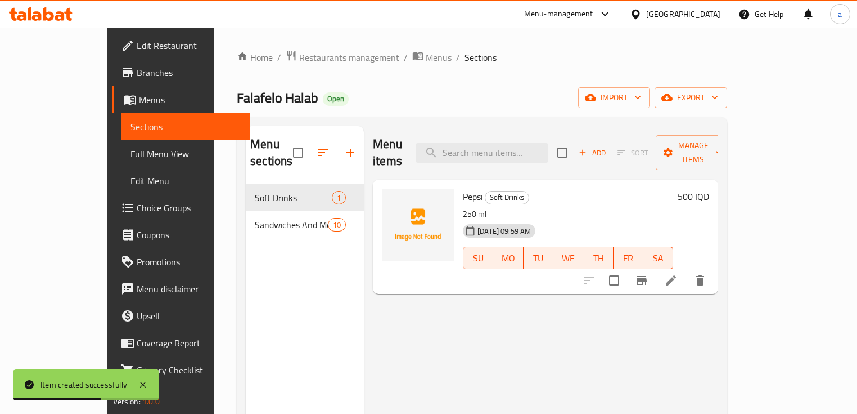
click at [109, 140] on div "Sections Full Menu View Edit Menu" at bounding box center [180, 153] width 142 height 81
click at [122, 142] on link "Full Menu View" at bounding box center [186, 153] width 129 height 27
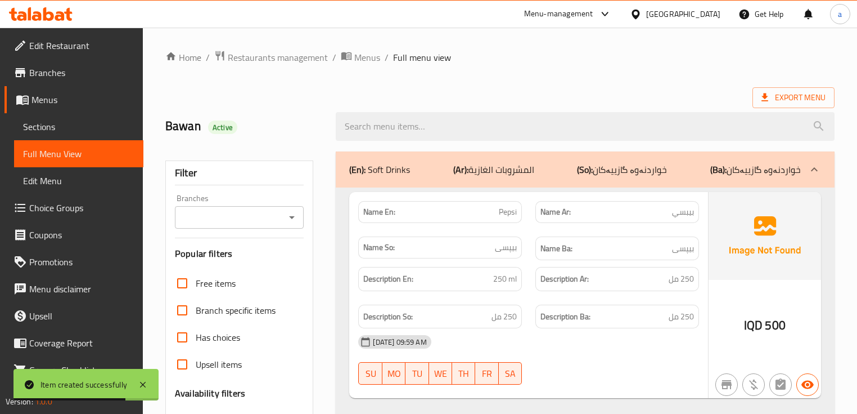
click at [87, 133] on span "Sections" at bounding box center [78, 127] width 111 height 14
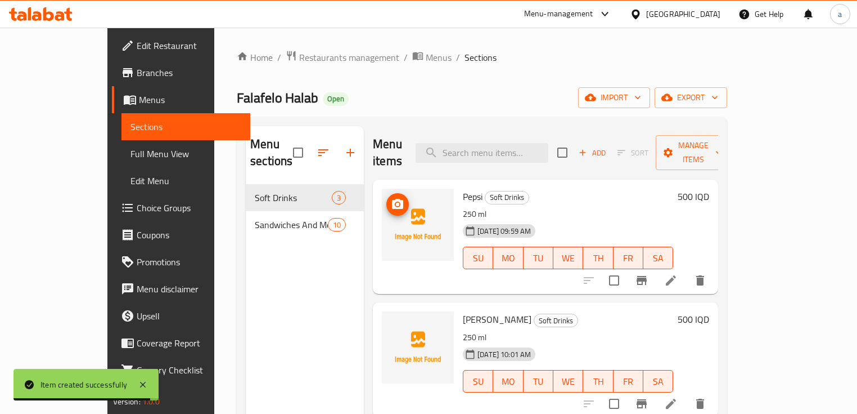
click at [391, 197] on icon "upload picture" at bounding box center [398, 204] width 14 height 14
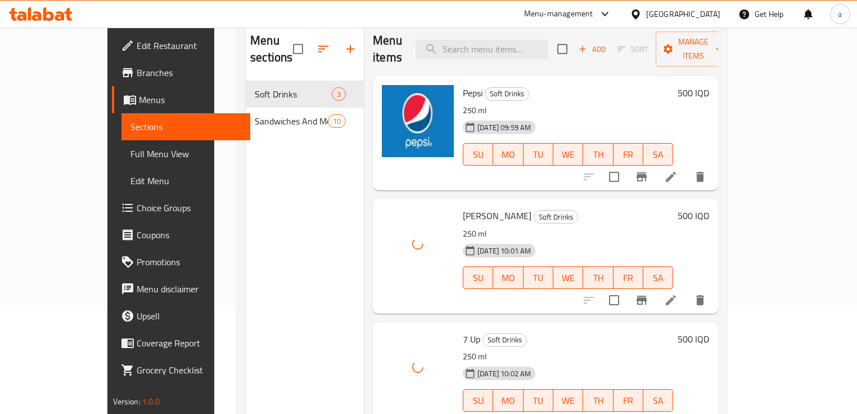
scroll to position [82, 0]
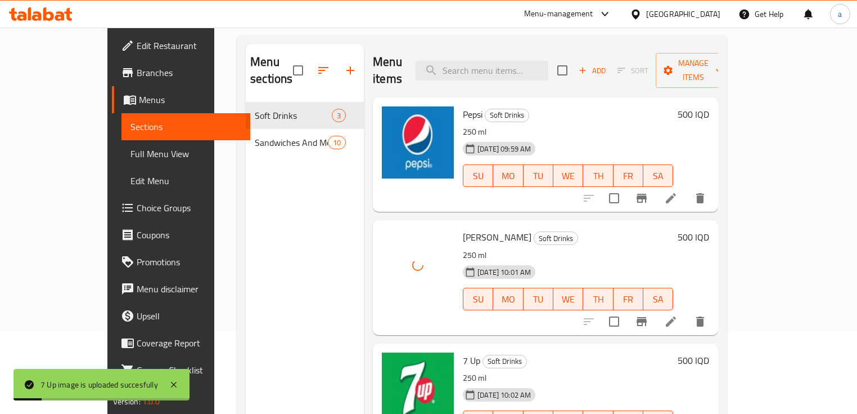
click at [131, 153] on span "Full Menu View" at bounding box center [186, 154] width 111 height 14
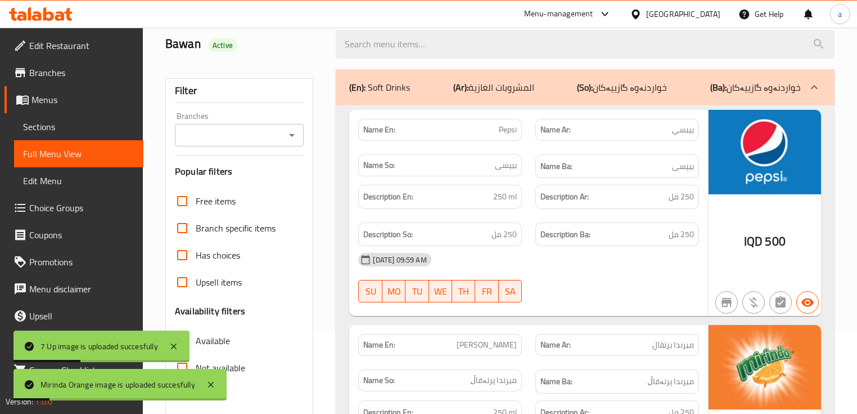
click at [284, 134] on div "Branches" at bounding box center [239, 135] width 129 height 23
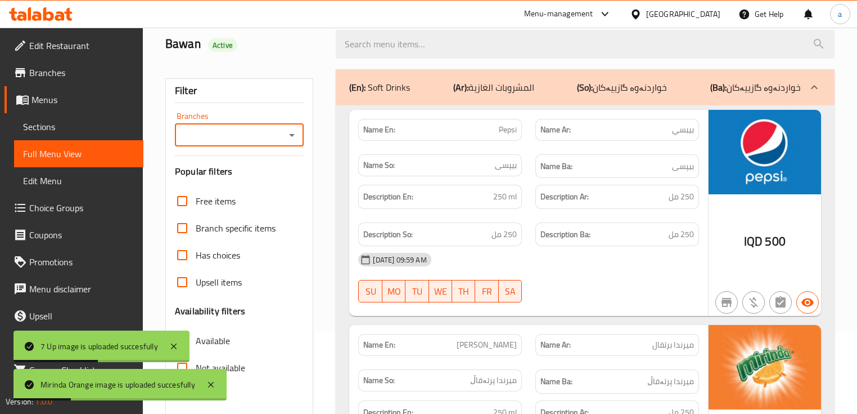
click at [293, 135] on icon "Open" at bounding box center [292, 135] width 6 height 3
click at [272, 179] on span "Falafelo Halab, Bakhtiary" at bounding box center [231, 183] width 95 height 14
type input "Falafelo Halab, Bakhtiary"
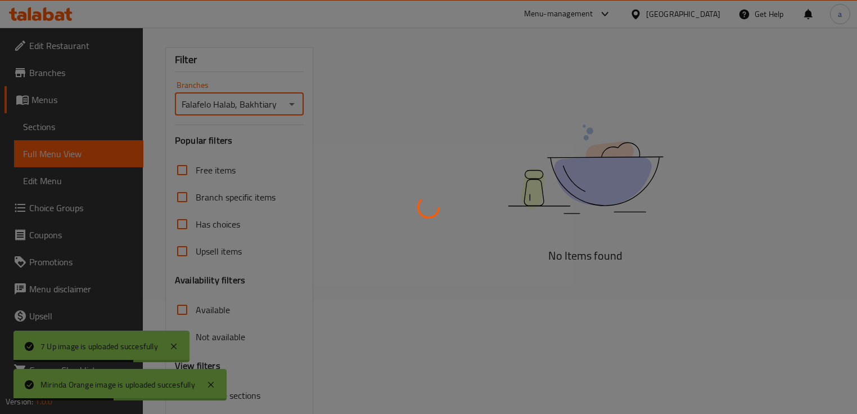
scroll to position [158, 0]
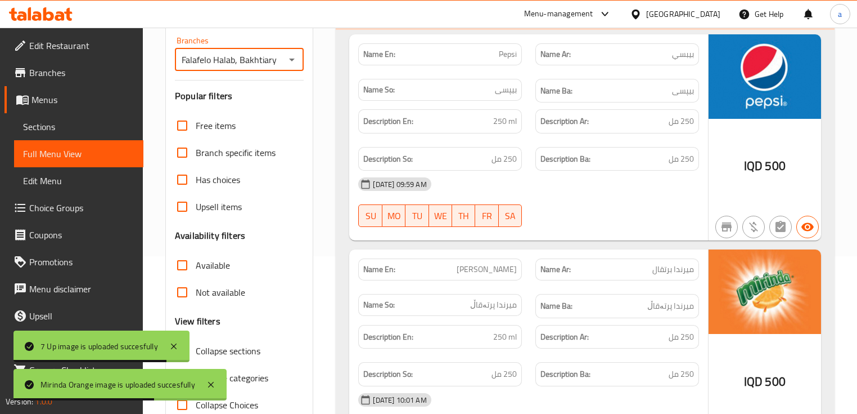
click at [249, 367] on label "Collapse categories" at bounding box center [219, 377] width 100 height 27
click at [196, 367] on input "Collapse categories" at bounding box center [182, 377] width 27 height 27
checkbox input "false"
click at [250, 353] on span "Collapse sections" at bounding box center [228, 351] width 65 height 14
click at [196, 353] on input "Collapse sections" at bounding box center [182, 350] width 27 height 27
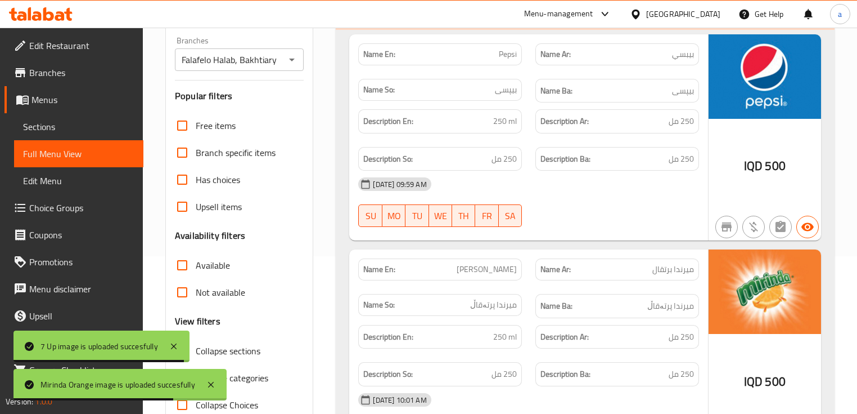
checkbox input "true"
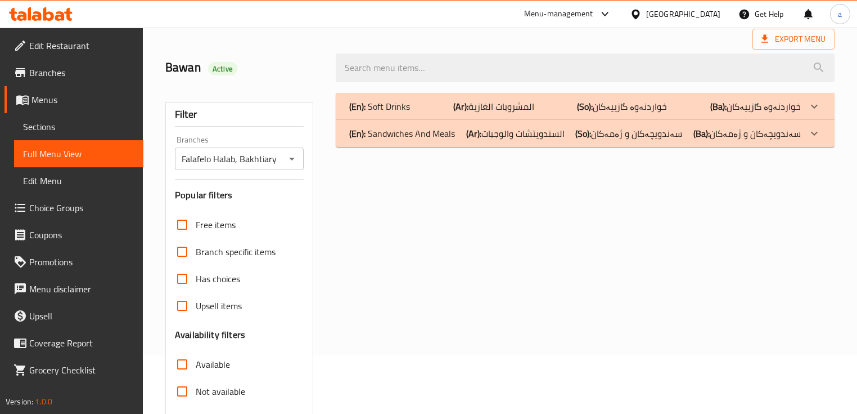
scroll to position [0, 0]
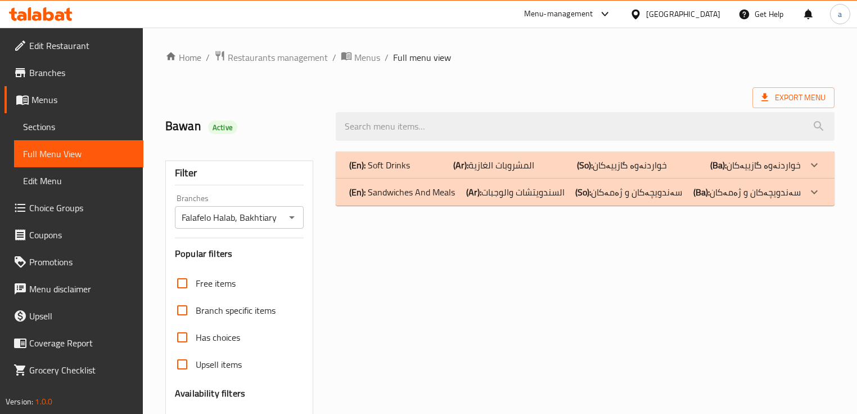
click at [743, 164] on p "(Ba): خواردنەوە گازییەکان" at bounding box center [756, 165] width 91 height 14
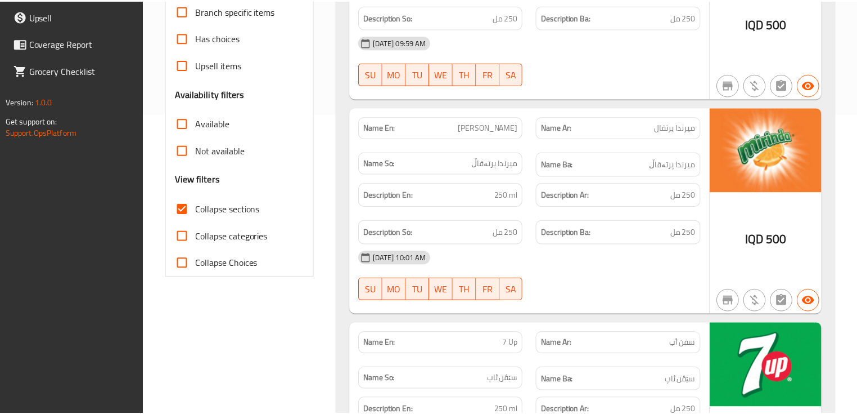
scroll to position [493, 0]
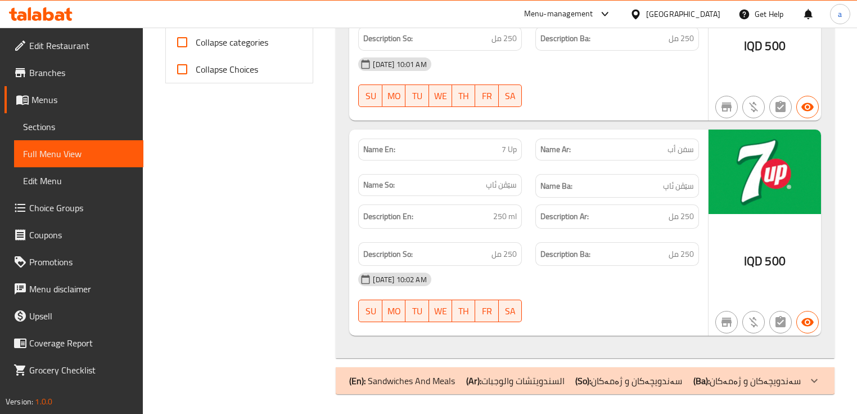
click at [101, 81] on link "Branches" at bounding box center [74, 72] width 139 height 27
